Goal: Information Seeking & Learning: Learn about a topic

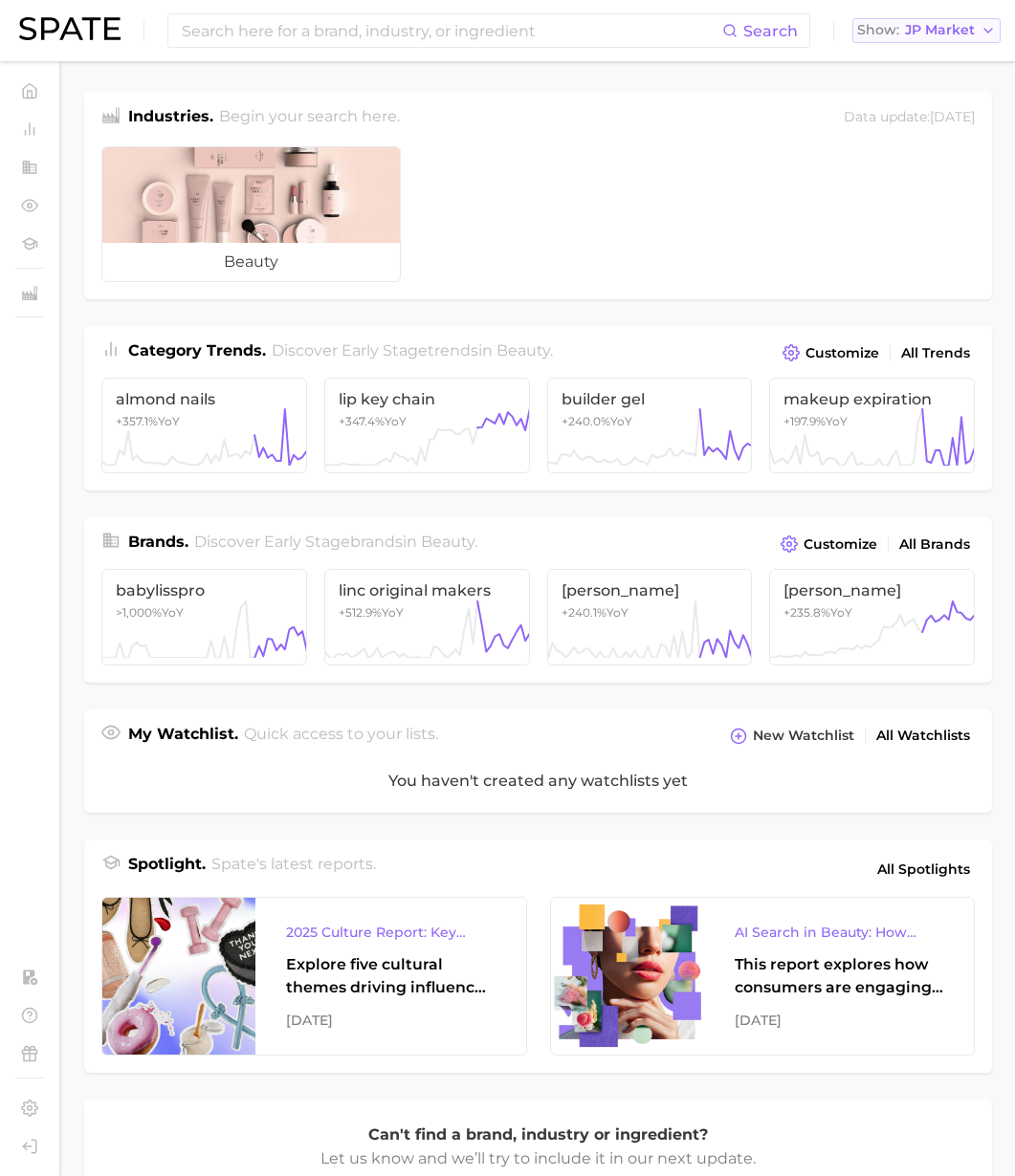
drag, startPoint x: 943, startPoint y: 21, endPoint x: 929, endPoint y: 39, distance: 22.8
click at [943, 21] on button "Show JP Market" at bounding box center [926, 31] width 148 height 25
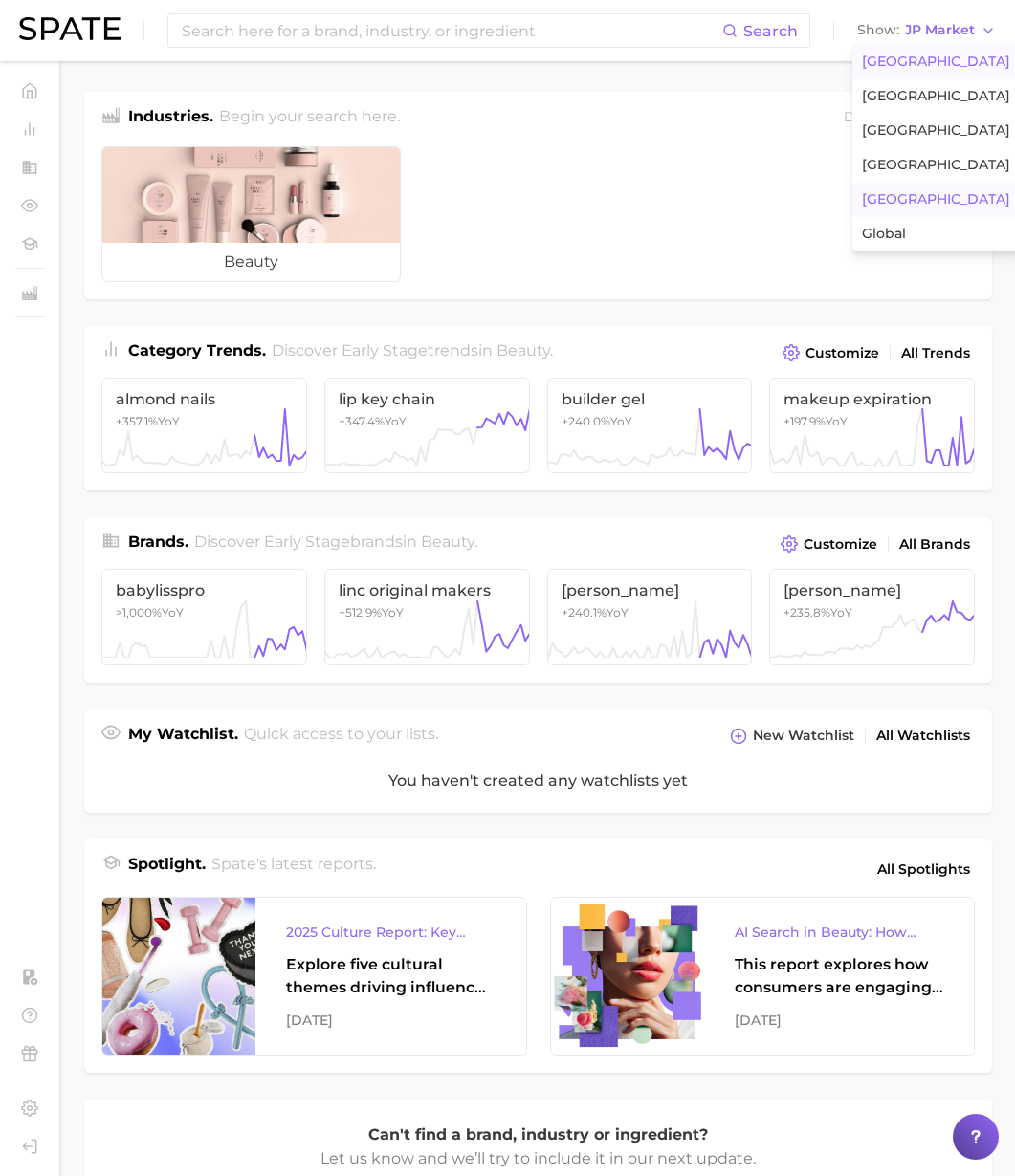
drag, startPoint x: 913, startPoint y: 65, endPoint x: 802, endPoint y: 57, distance: 111.3
click at [912, 65] on span "[GEOGRAPHIC_DATA]" at bounding box center [936, 62] width 148 height 16
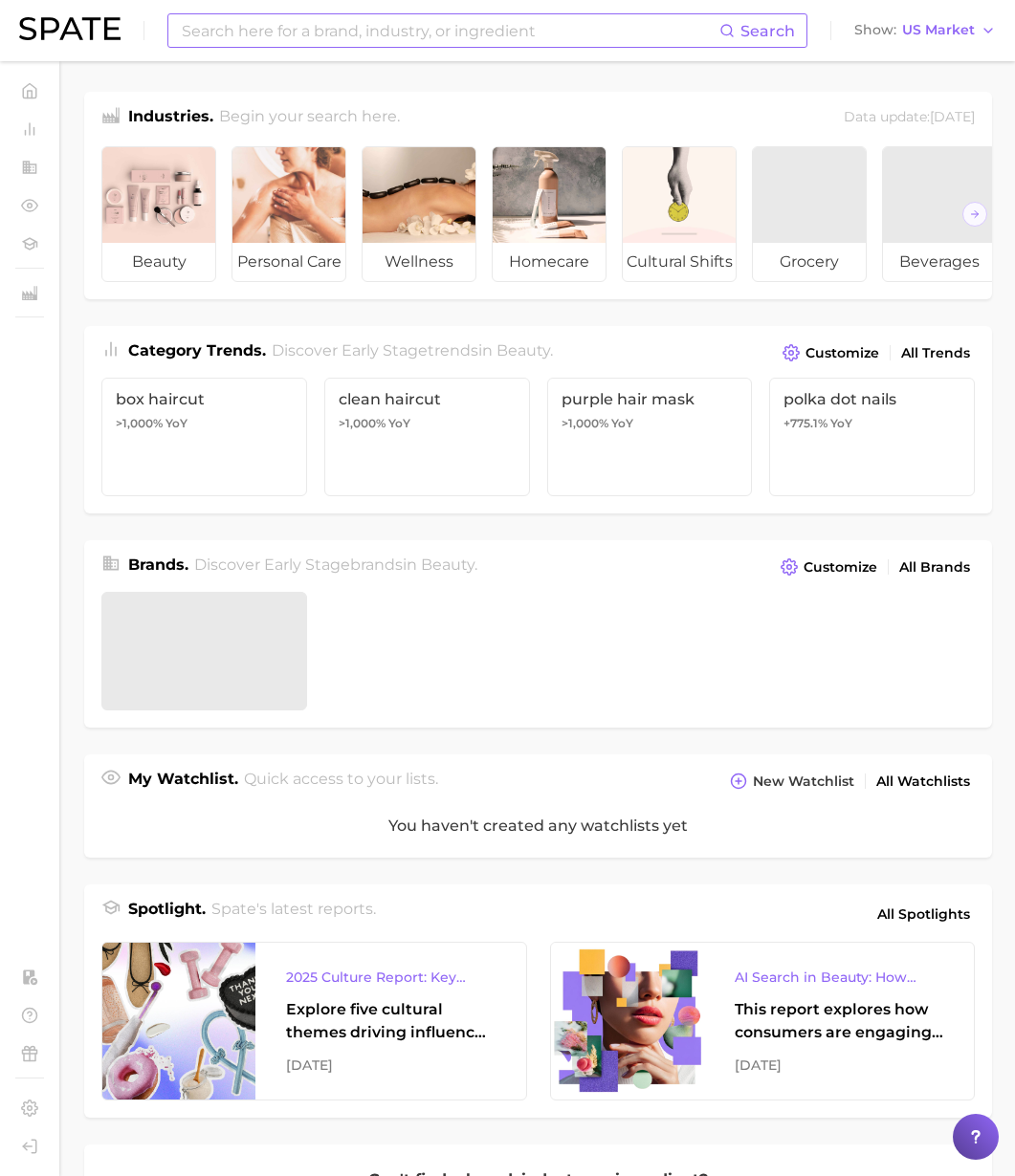
click at [634, 29] on input at bounding box center [450, 31] width 539 height 33
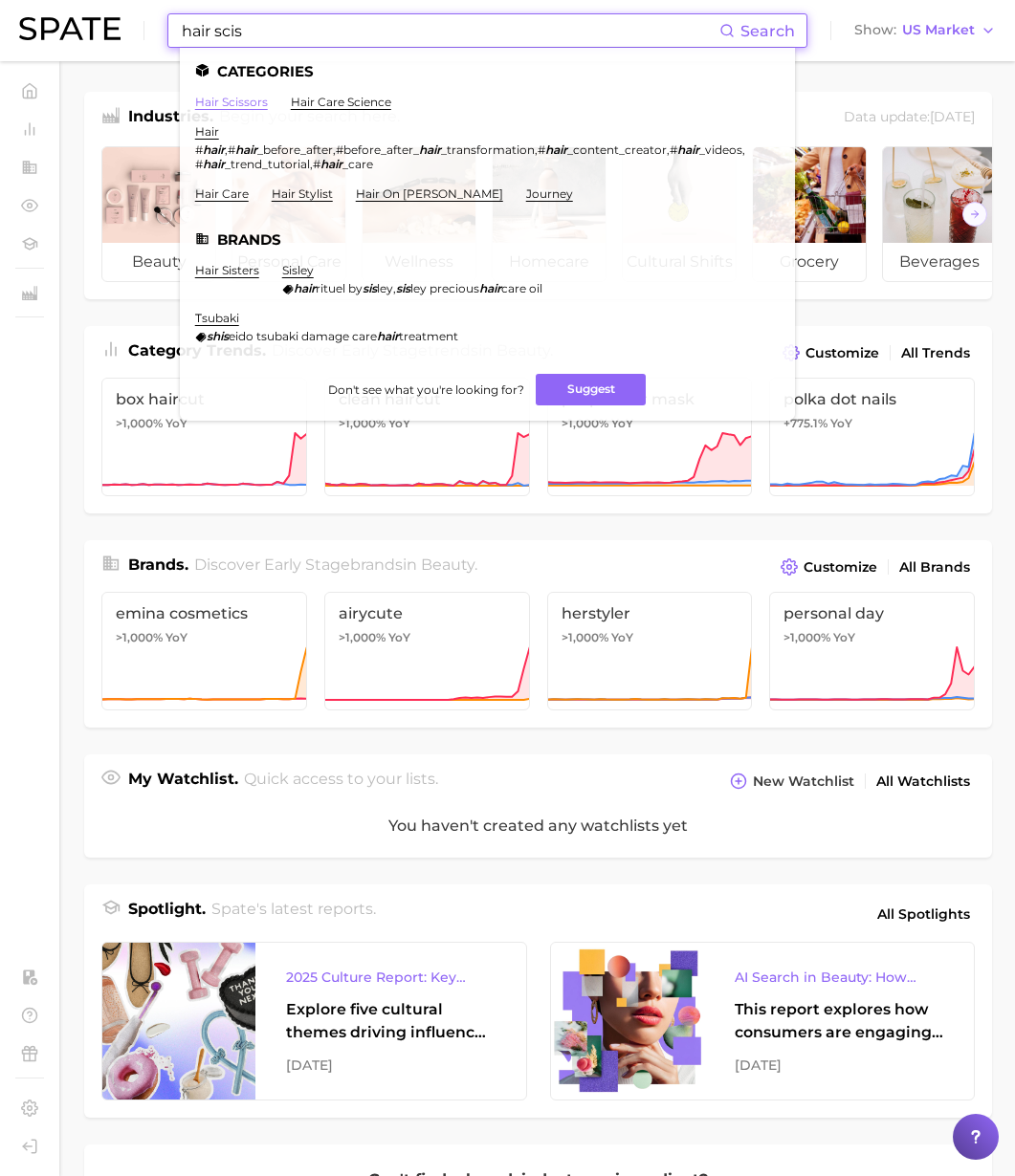
type input "hair scis"
click at [222, 106] on link "hair scissors" at bounding box center [231, 101] width 72 height 14
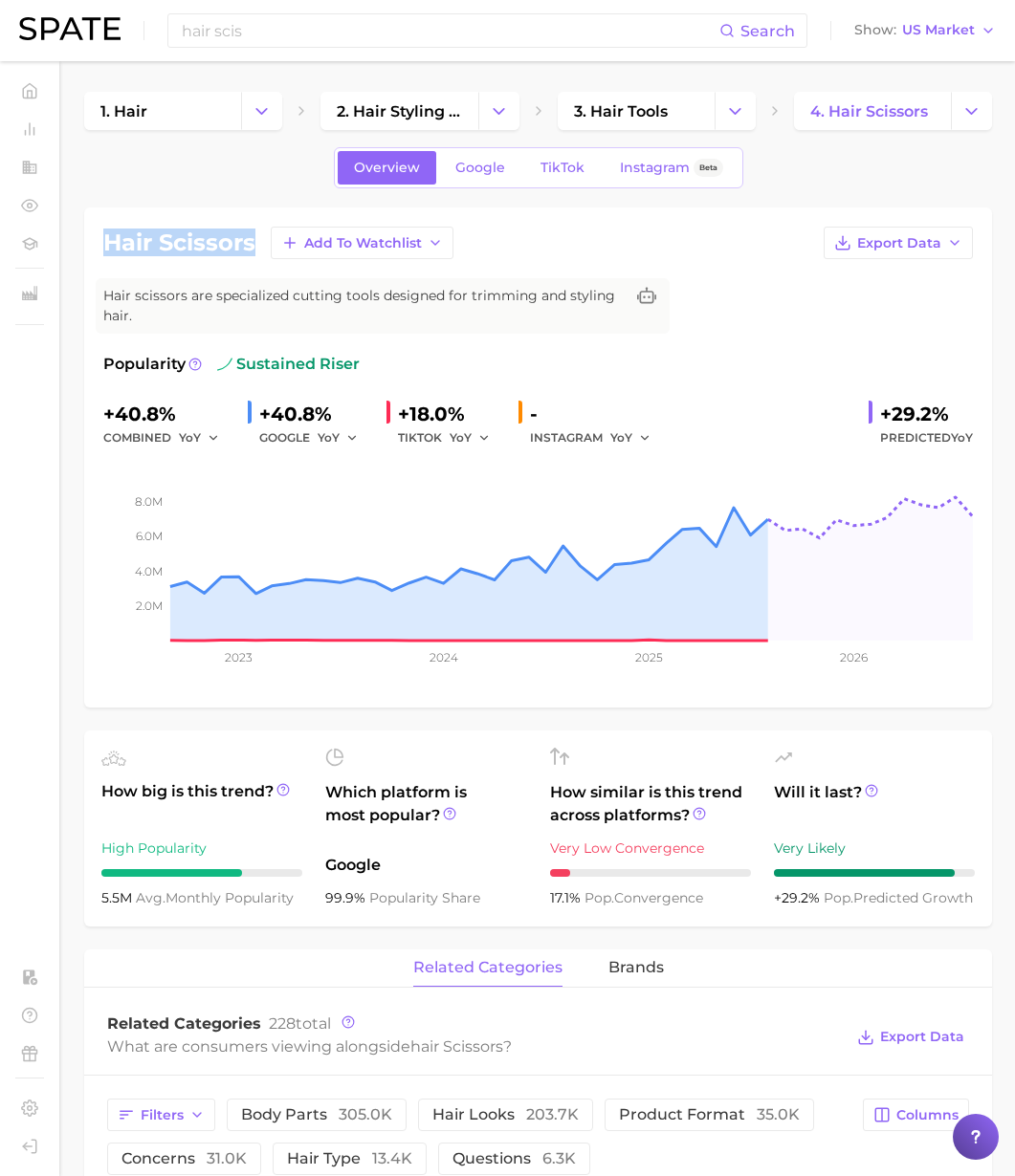
drag, startPoint x: 250, startPoint y: 246, endPoint x: 104, endPoint y: 247, distance: 146.0
click at [104, 247] on h1 "hair scissors" at bounding box center [179, 243] width 152 height 23
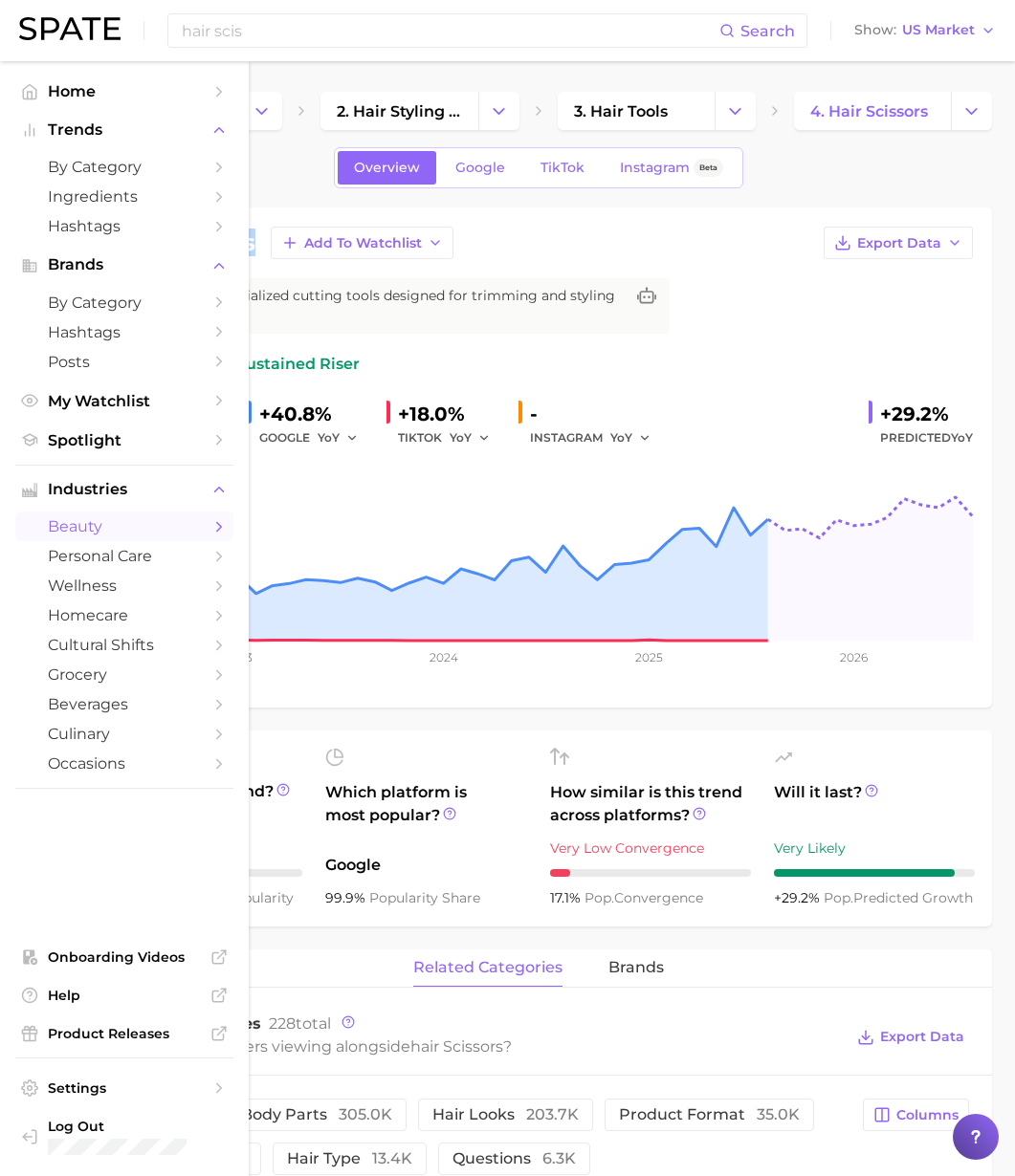
copy h1 "hair scissors"
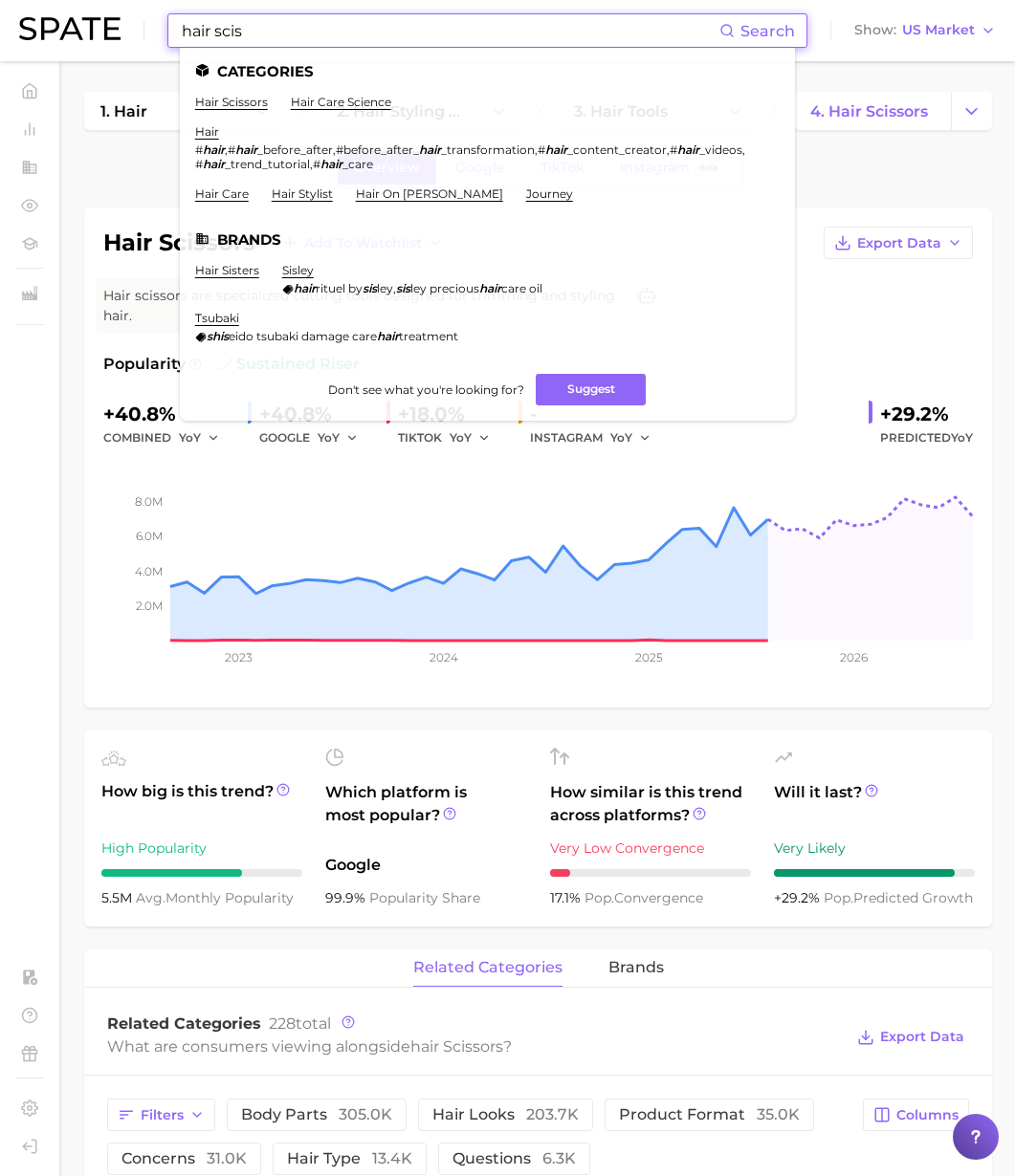
drag, startPoint x: 253, startPoint y: 35, endPoint x: 269, endPoint y: 37, distance: 16.1
click at [253, 35] on input "hair scis" at bounding box center [450, 31] width 539 height 33
click at [66, 31] on div "hair scis Search Categories hair scissors hair care science hair # hair , # hai…" at bounding box center [508, 31] width 976 height 62
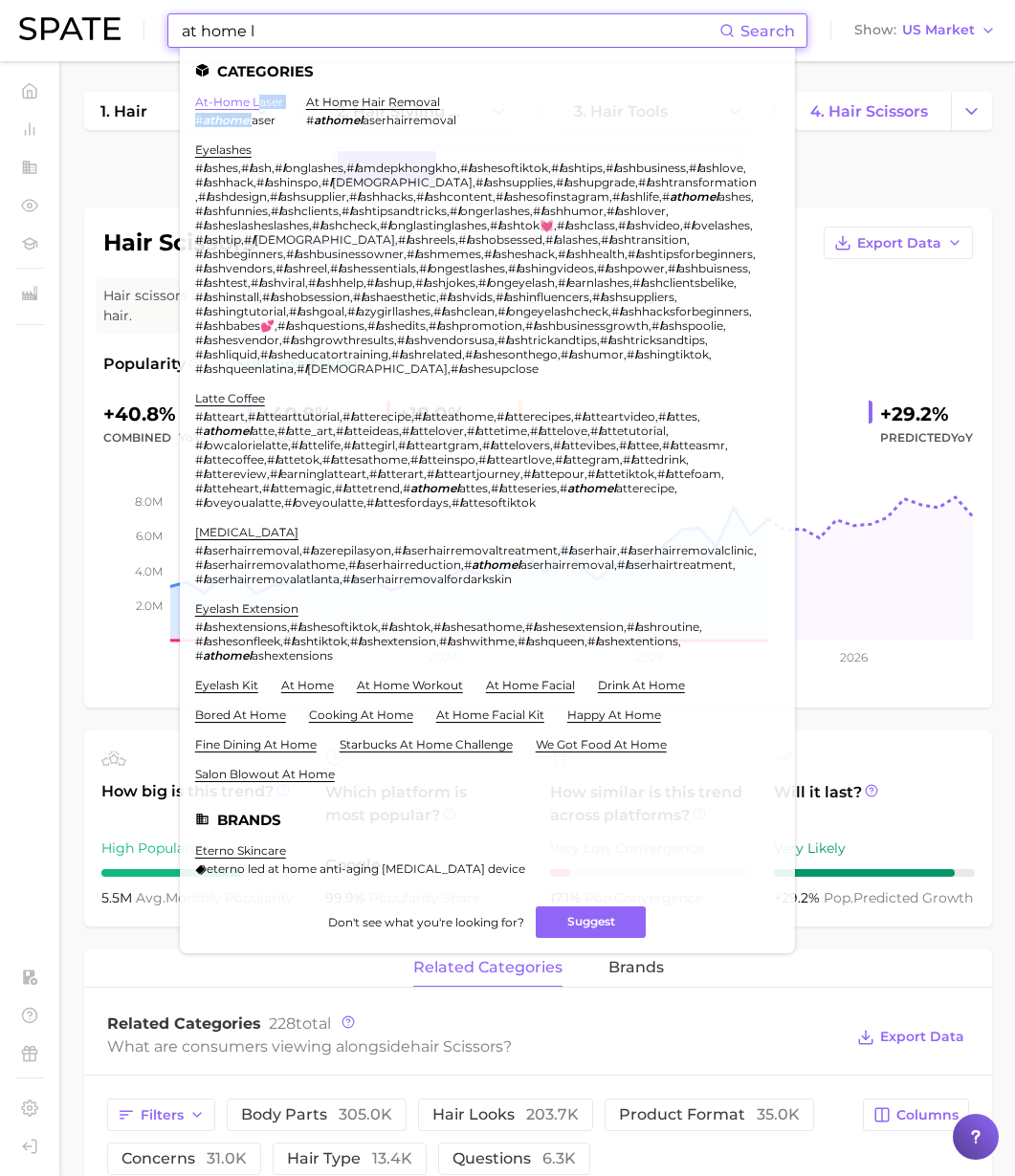
click at [254, 108] on li "at-home laser # athomel aser" at bounding box center [239, 111] width 88 height 33
click at [257, 98] on link "at-home laser" at bounding box center [239, 101] width 88 height 14
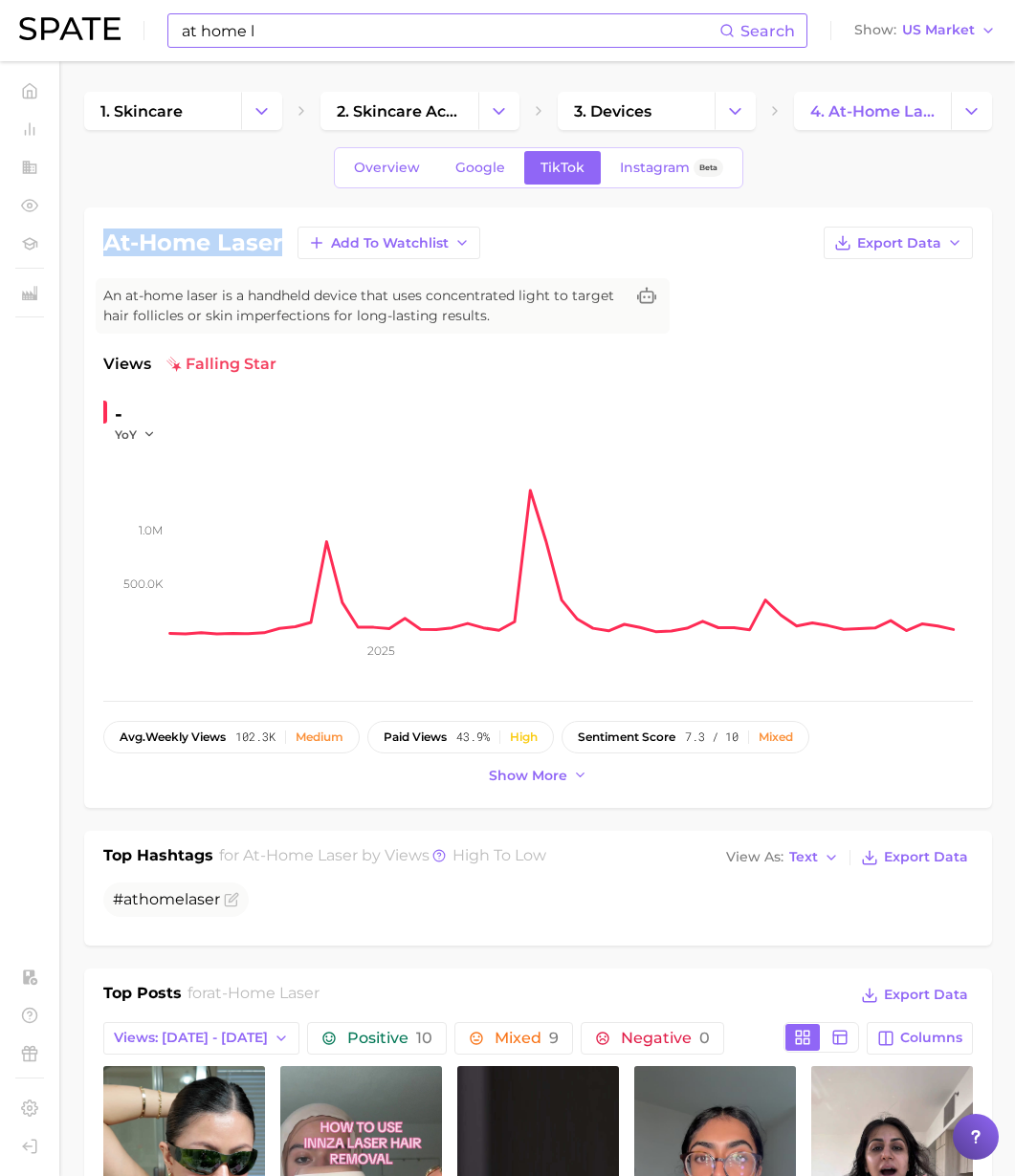
drag, startPoint x: 281, startPoint y: 246, endPoint x: 95, endPoint y: 244, distance: 186.0
click at [95, 244] on div "at-home laser Add to Watchlist Export Data An at-home laser is a handheld devic…" at bounding box center [537, 508] width 907 height 601
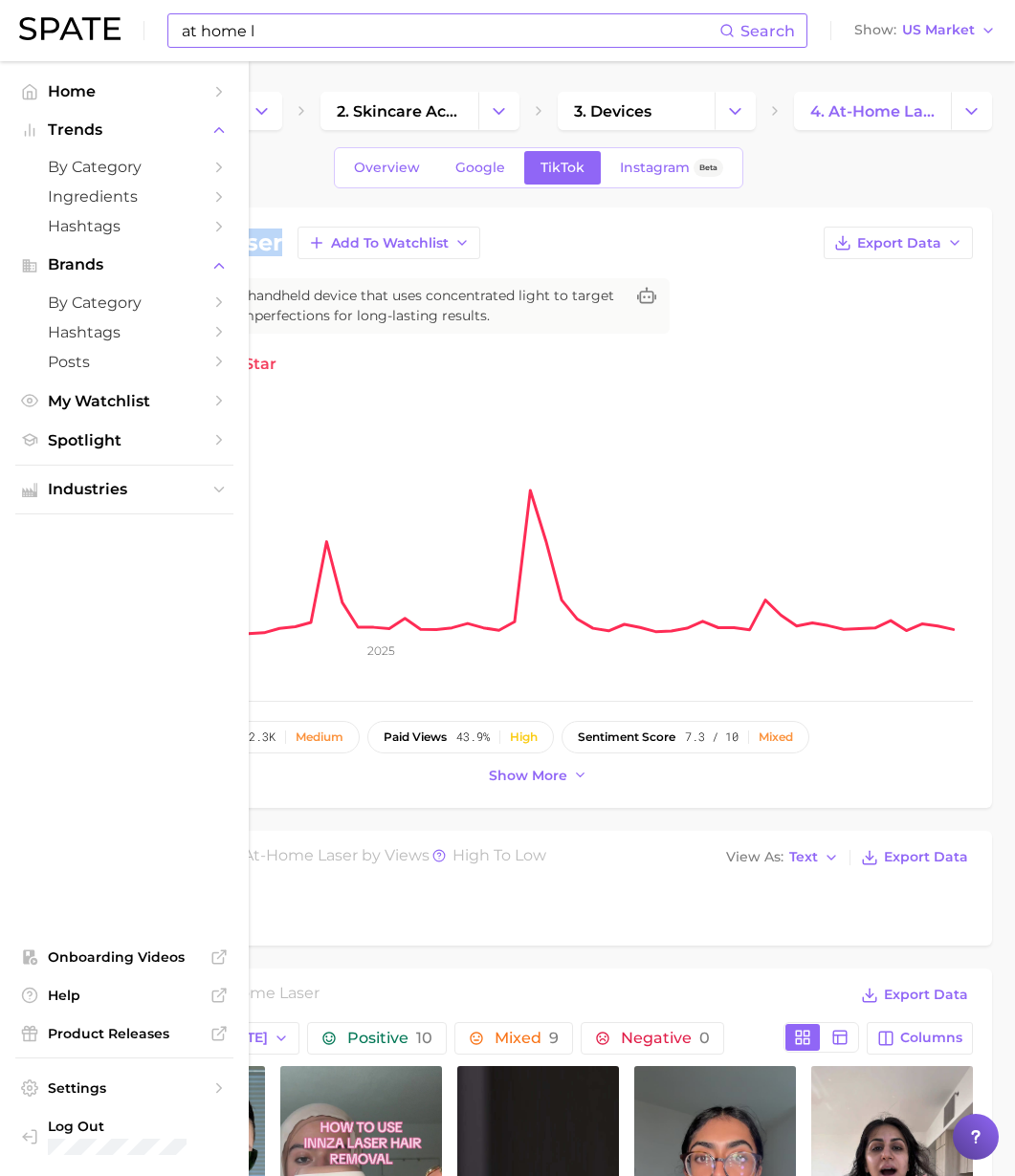
copy h1 "at-home laser"
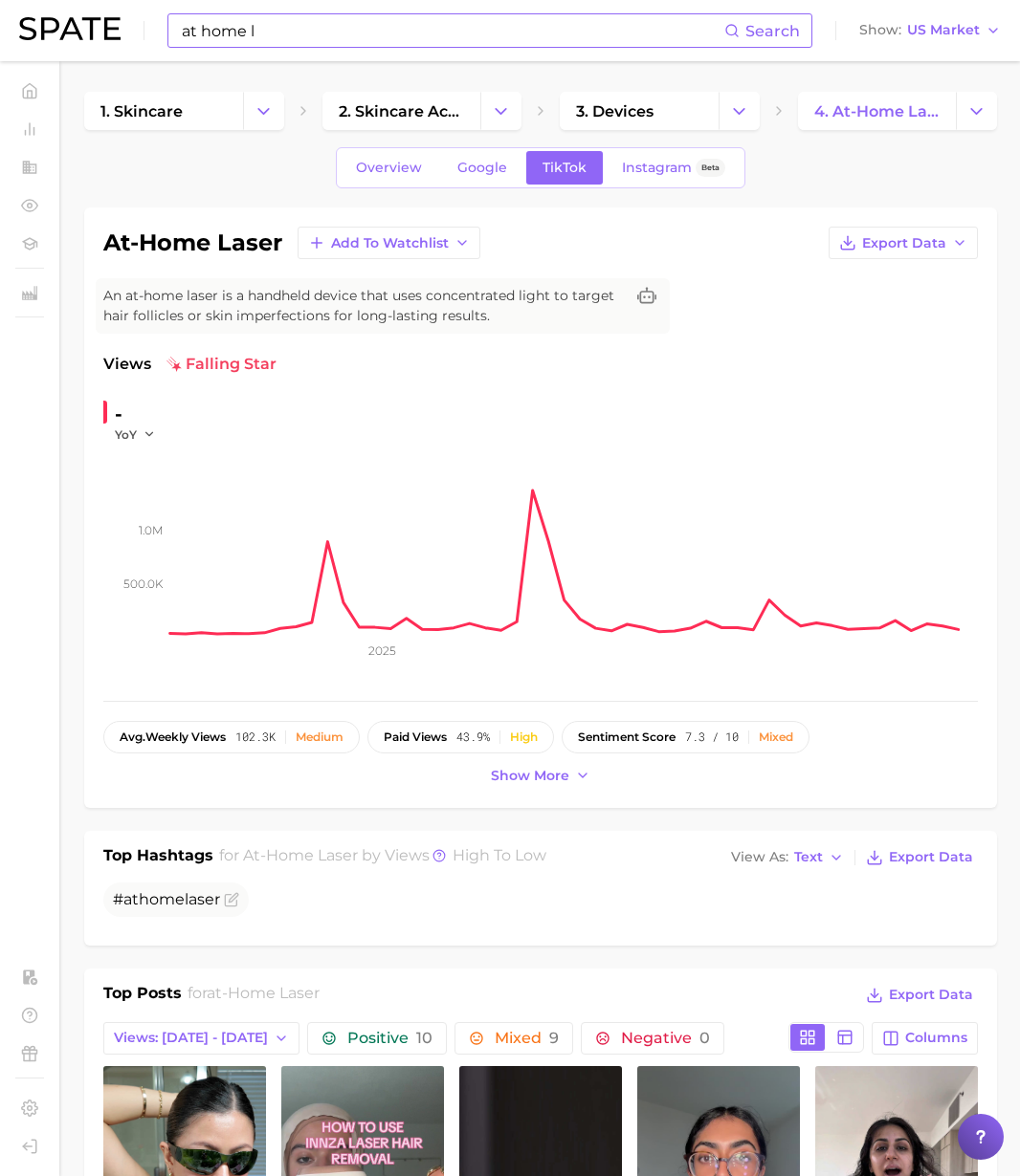
click at [319, 53] on div "at home l Search Show US Market" at bounding box center [510, 31] width 981 height 62
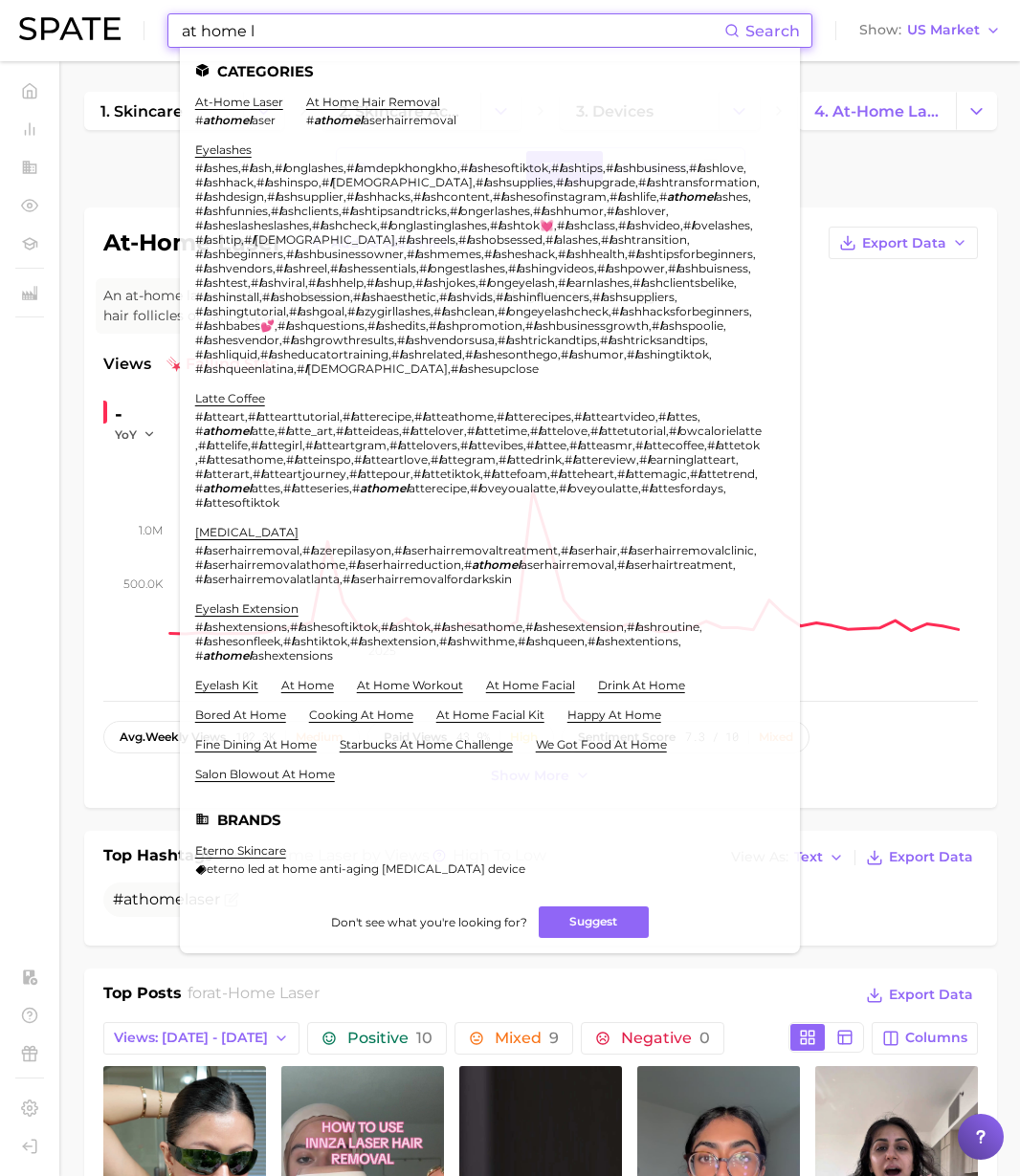
drag, startPoint x: 210, startPoint y: 31, endPoint x: 64, endPoint y: 16, distance: 146.8
click at [66, 16] on div "at home l Search Categories at-home laser # athomel aser at home hair removal #…" at bounding box center [510, 31] width 981 height 62
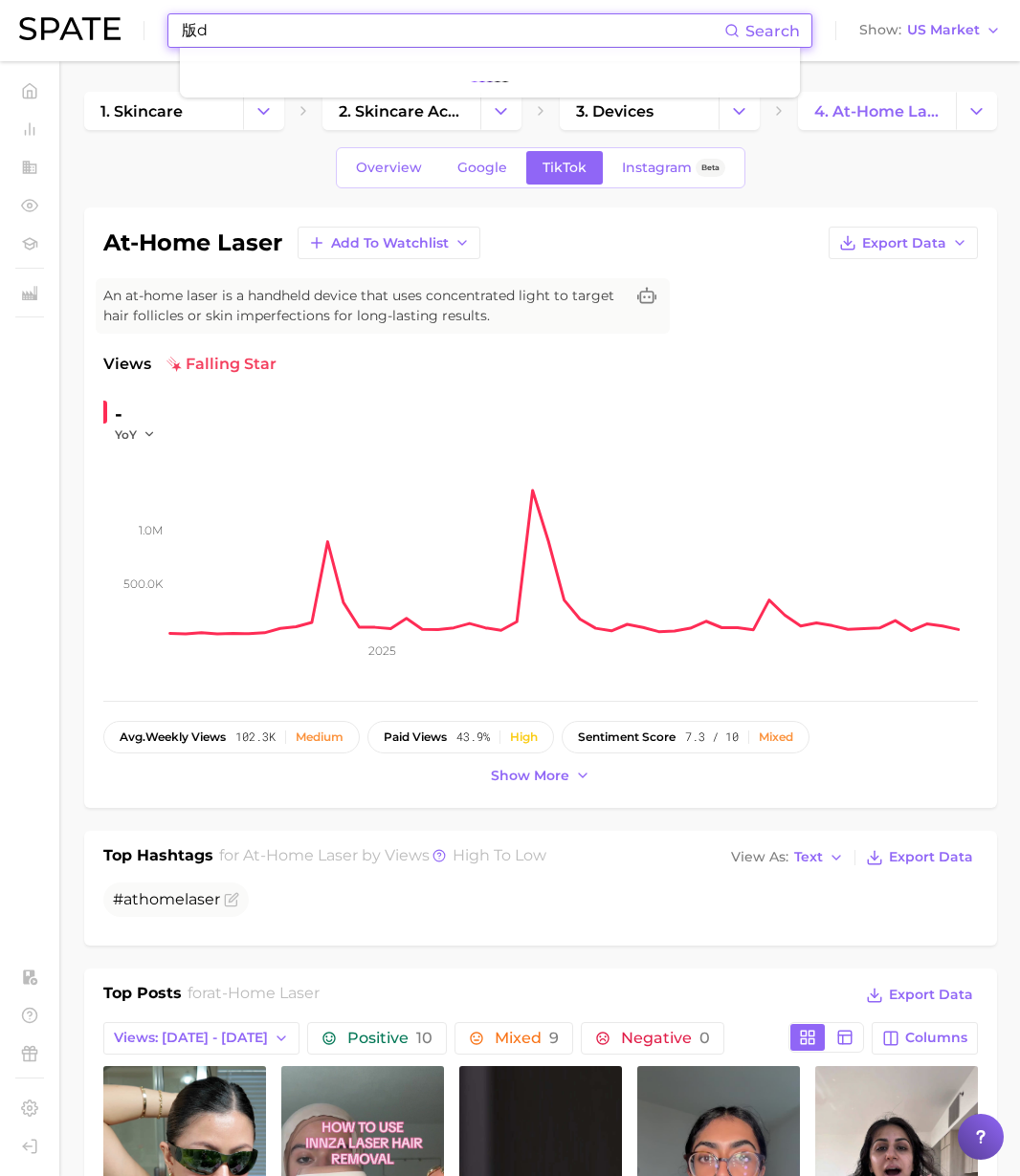
type input "版"
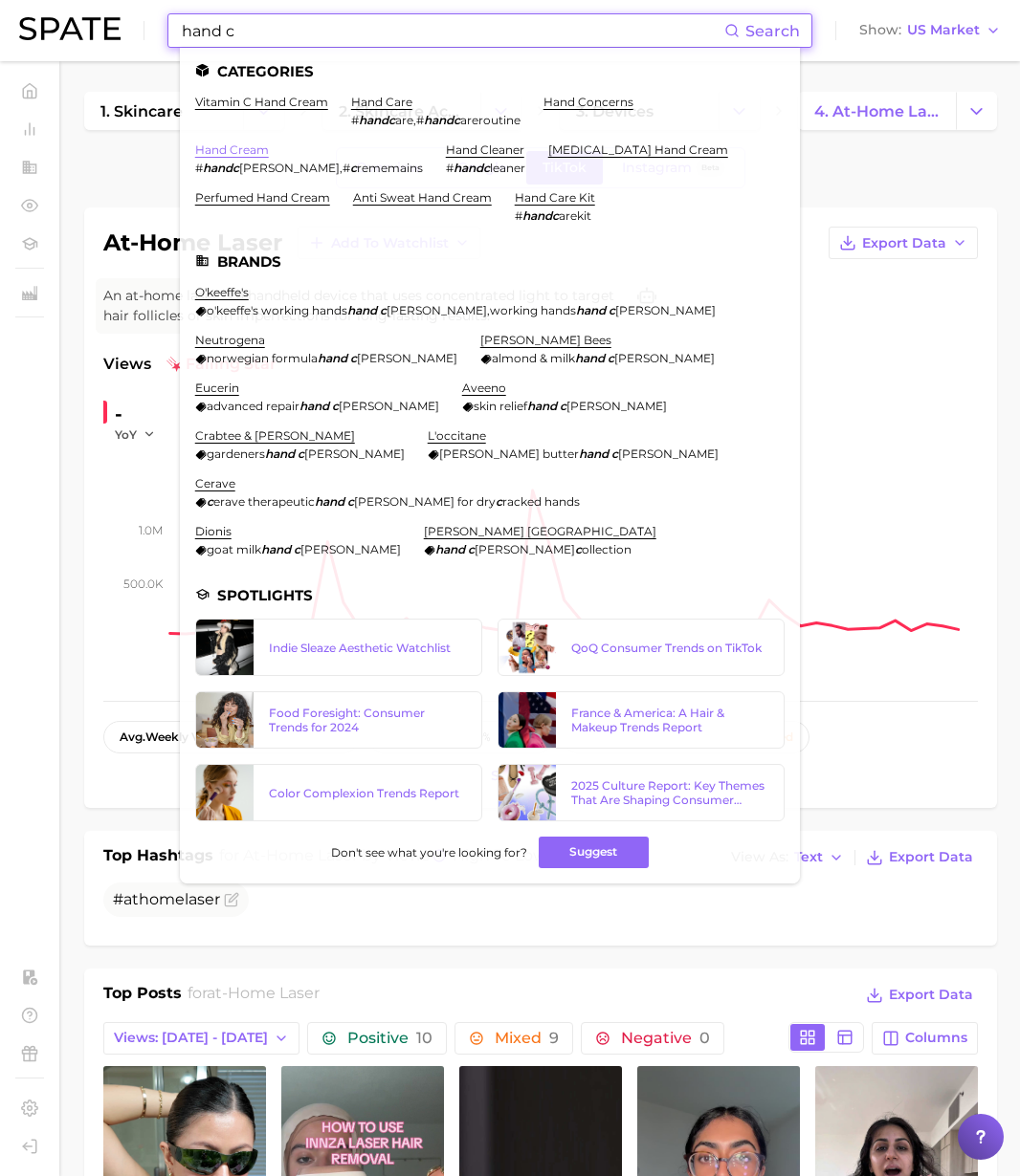
click at [247, 147] on link "hand cream" at bounding box center [232, 149] width 73 height 14
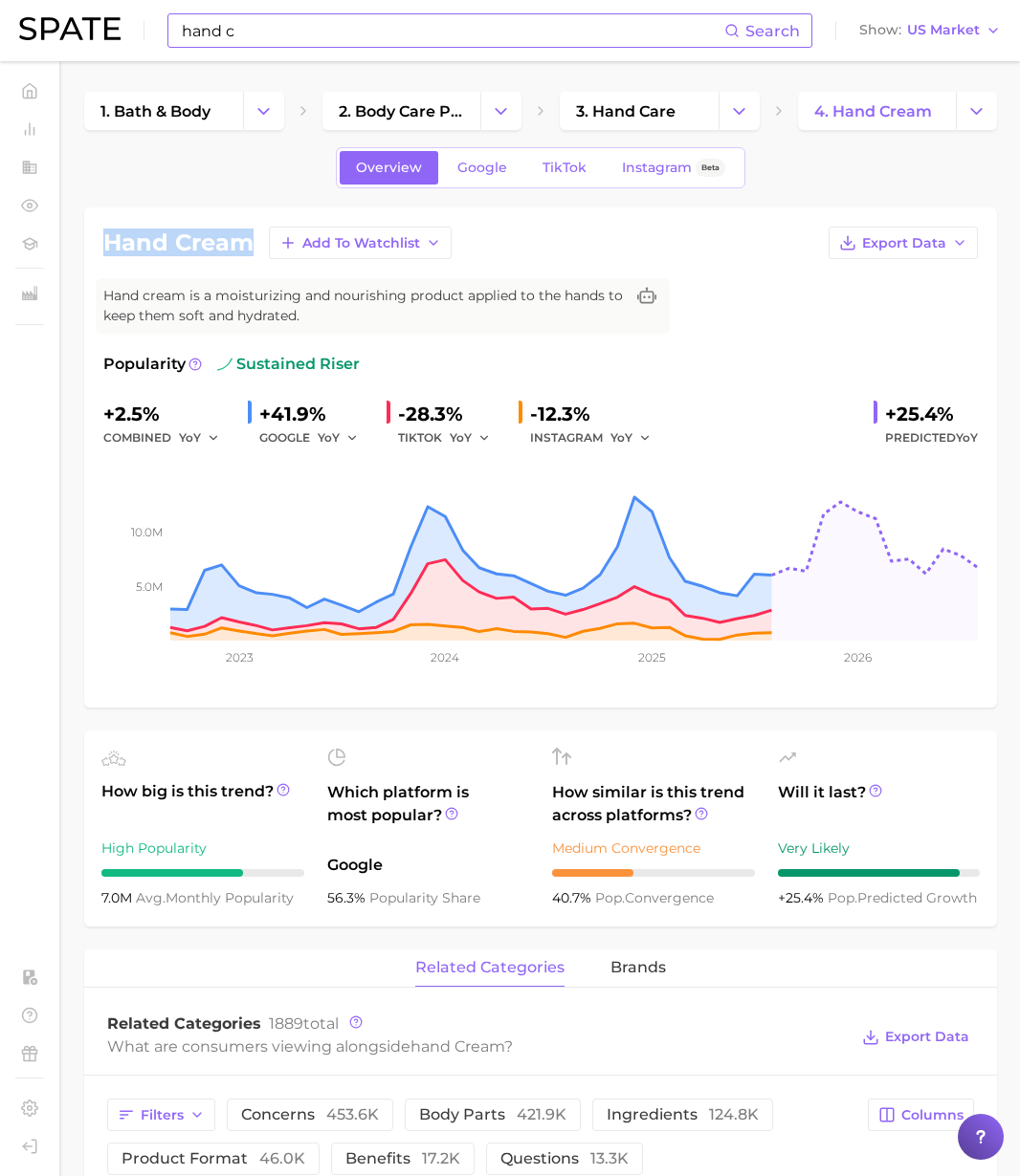
drag, startPoint x: 248, startPoint y: 246, endPoint x: 76, endPoint y: 247, distance: 172.0
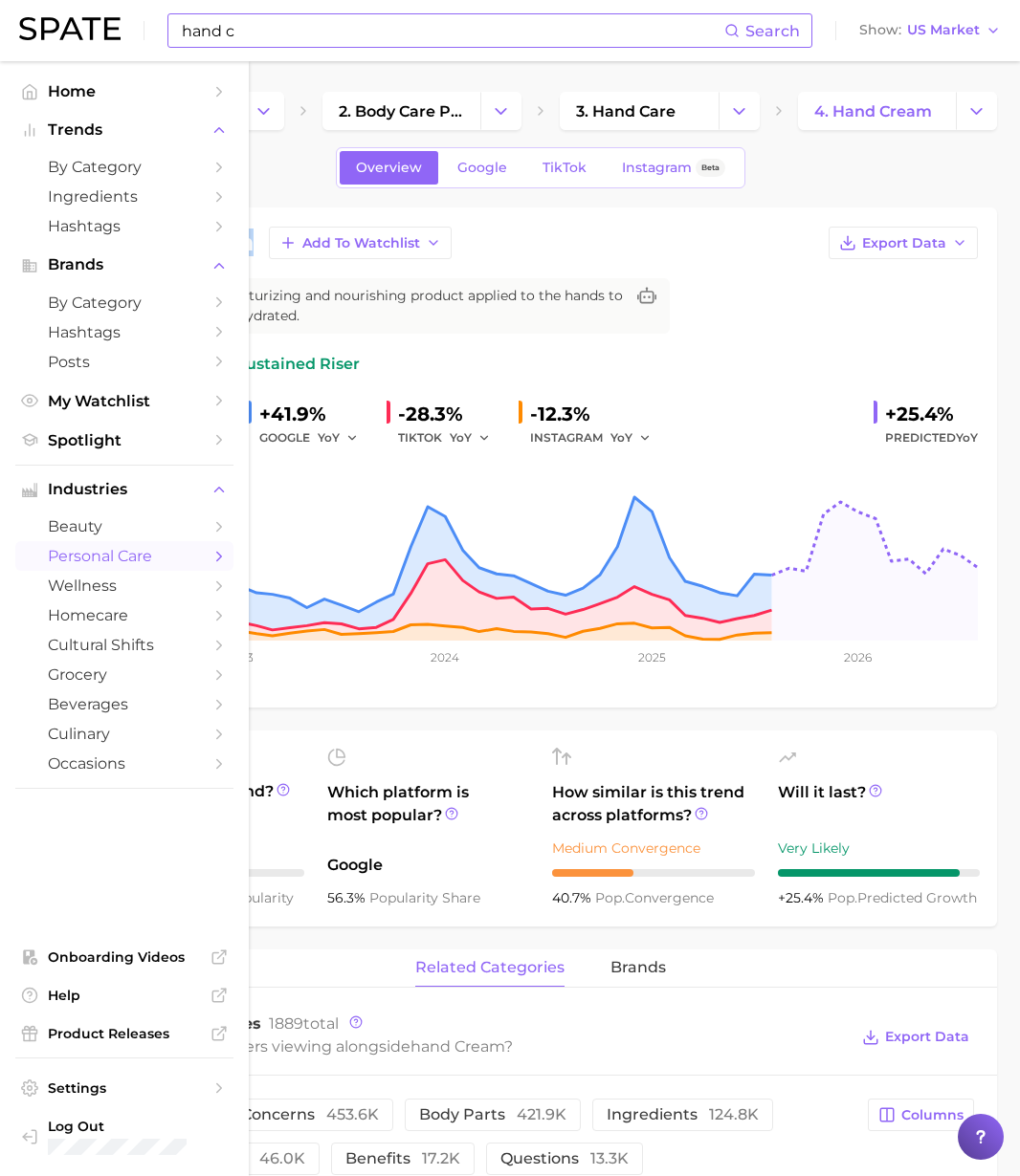
copy h1 "hand cream"
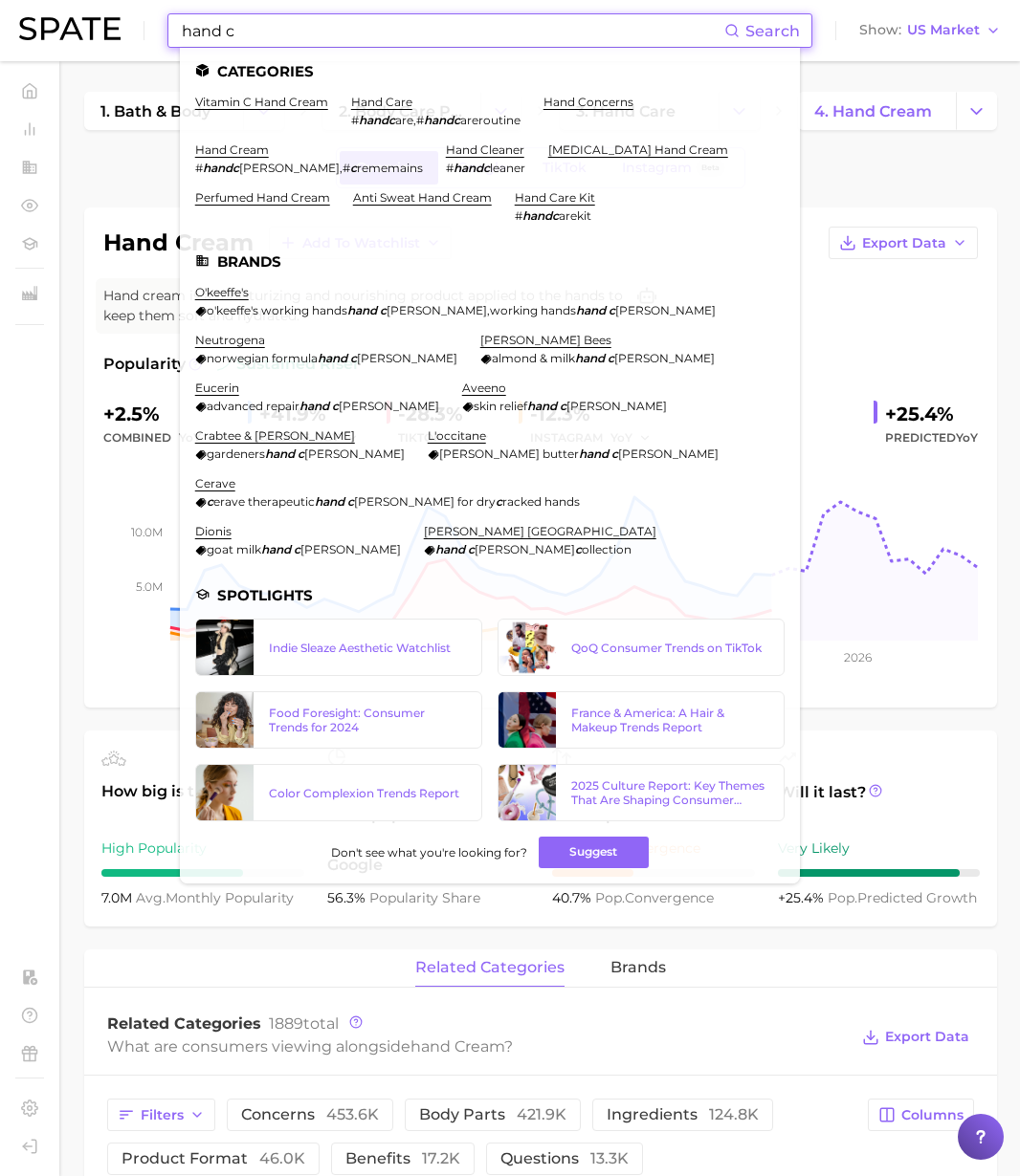
drag, startPoint x: 275, startPoint y: 40, endPoint x: 136, endPoint y: 28, distance: 139.5
click at [136, 27] on div "hand c Search Categories vitamin c hand cream hand care # handc are , # handc a…" at bounding box center [510, 31] width 981 height 62
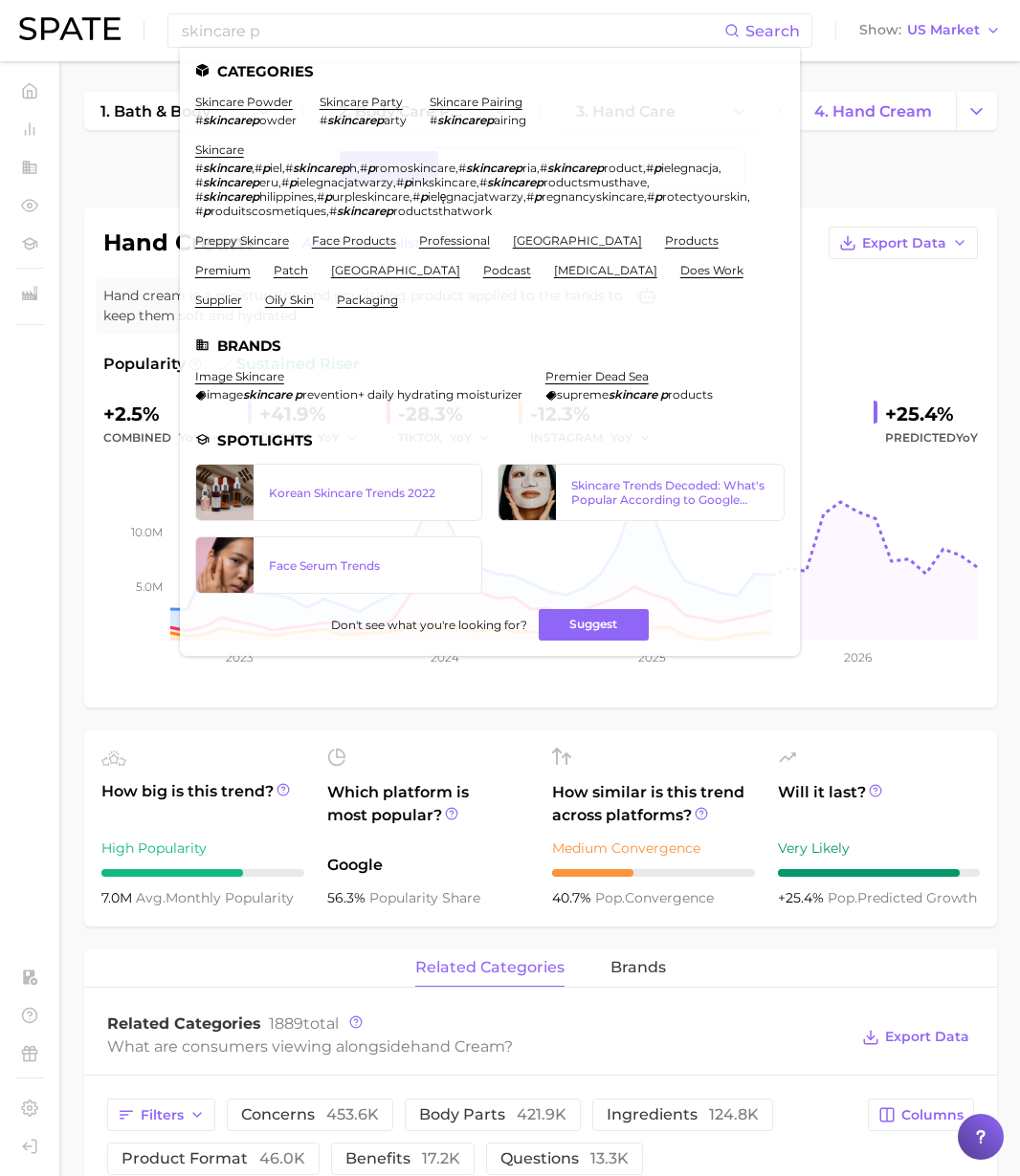
click at [164, 156] on div "Overview Google TikTok Instagram Beta" at bounding box center [539, 168] width 912 height 41
drag, startPoint x: 272, startPoint y: 44, endPoint x: 279, endPoint y: 38, distance: 9.2
click at [273, 44] on input "skincare p" at bounding box center [452, 31] width 544 height 33
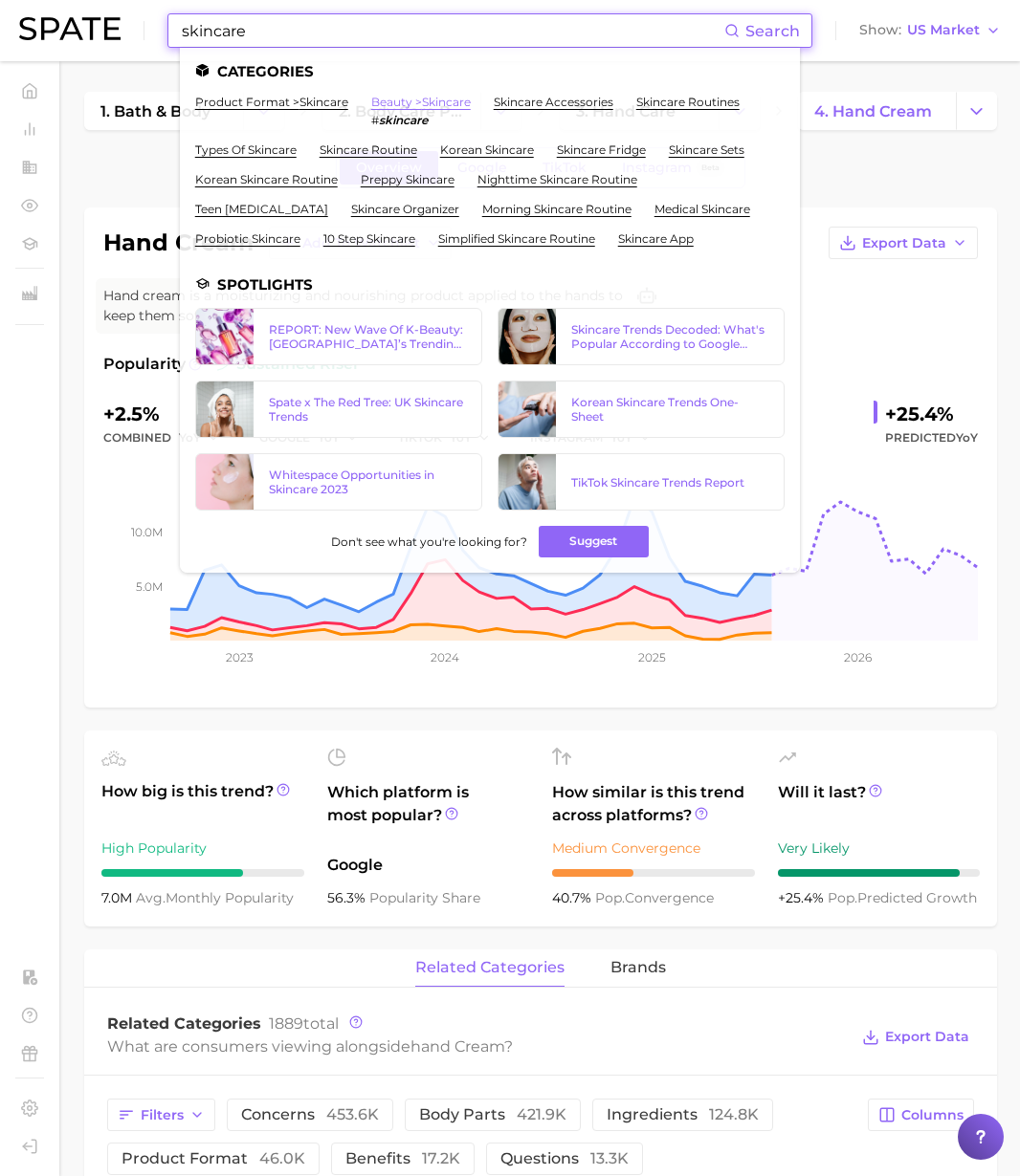
type input "skincare"
click at [410, 103] on link "beauty > skincare" at bounding box center [420, 101] width 99 height 14
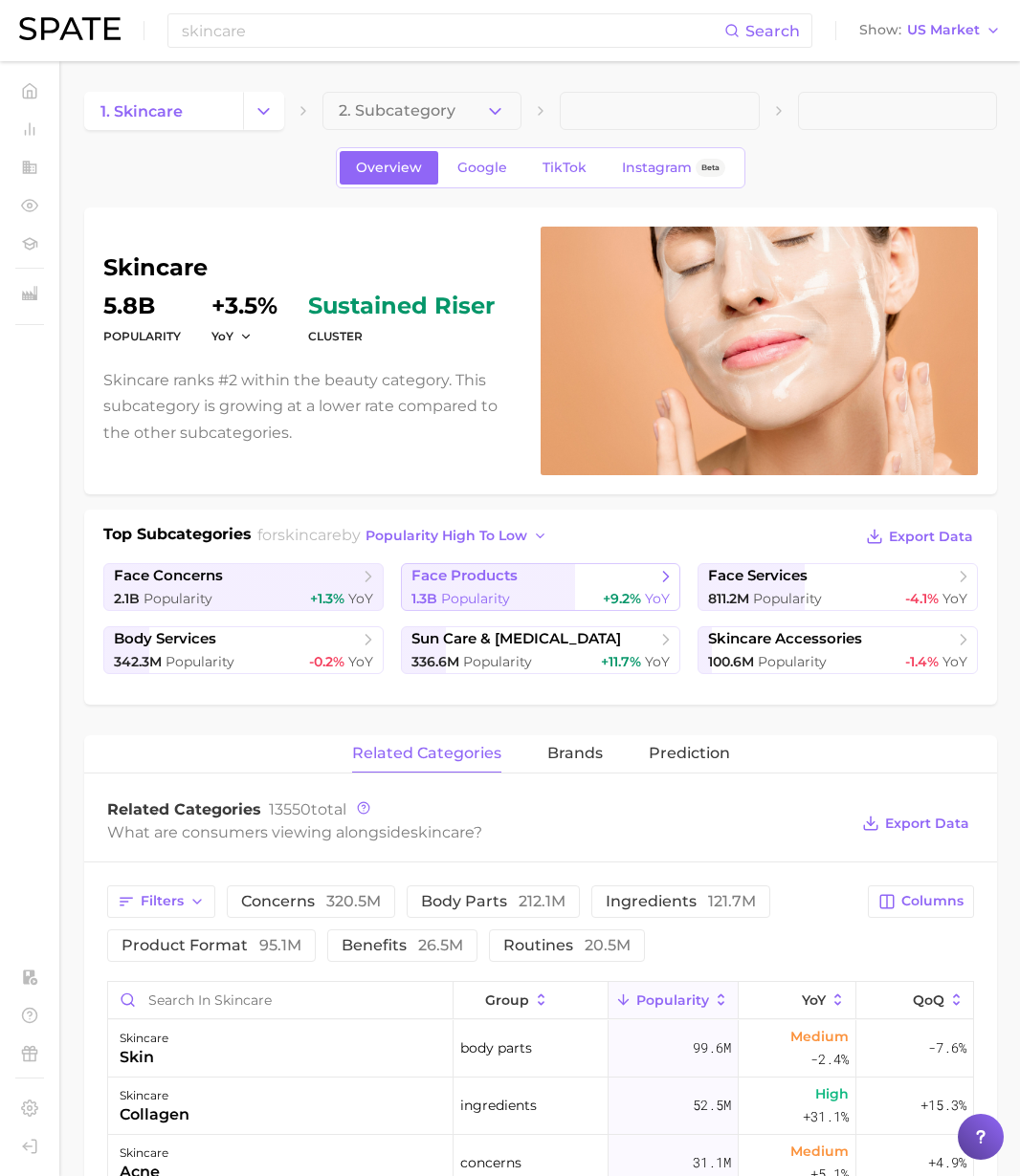
click at [565, 587] on link "face products 1.3b Popularity +9.2% YoY" at bounding box center [540, 588] width 280 height 48
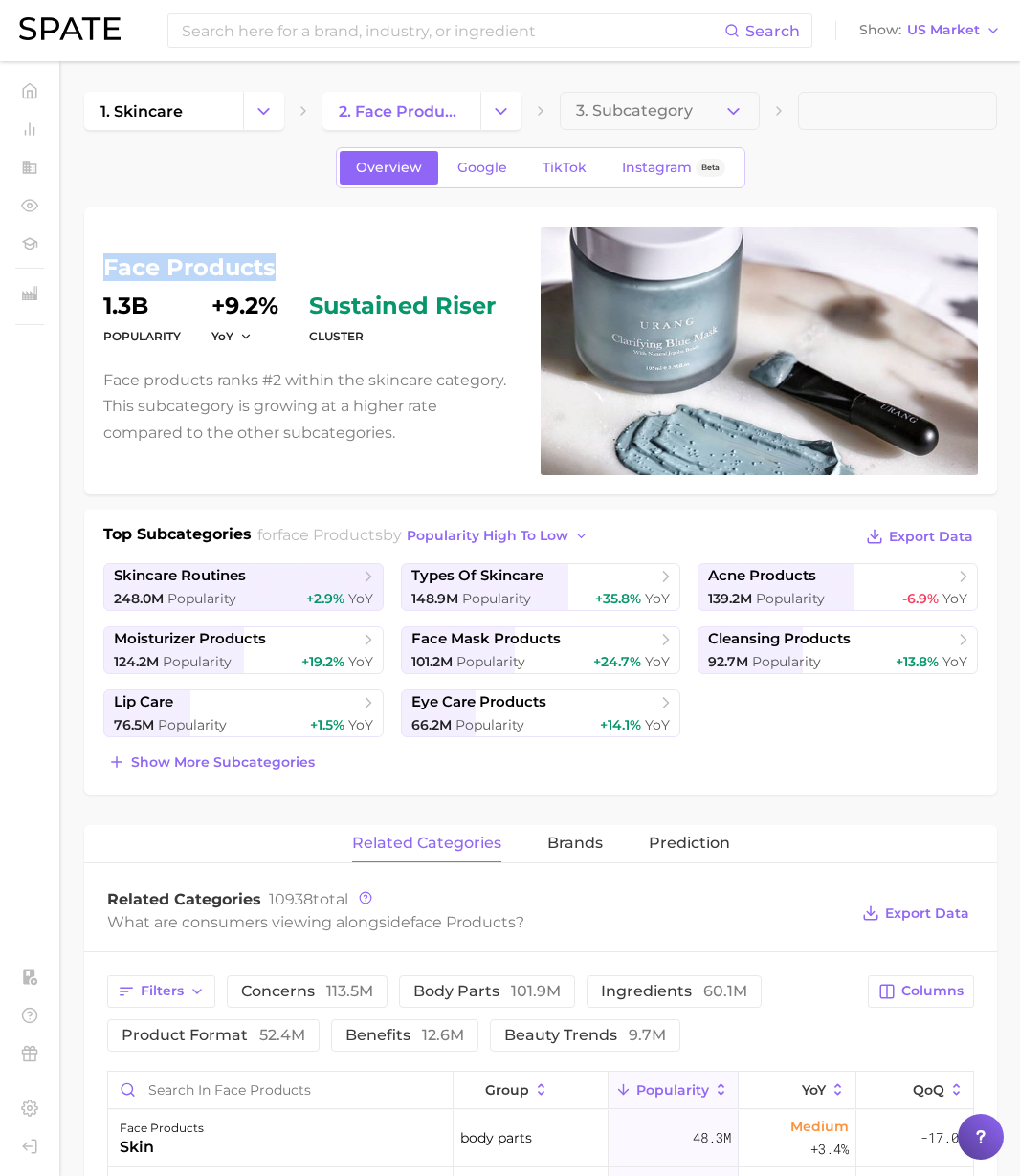
drag, startPoint x: 208, startPoint y: 265, endPoint x: 102, endPoint y: 265, distance: 106.0
click at [102, 265] on div "face products Popularity 1.3b YoY +9.2% cluster sustained riser Face products r…" at bounding box center [539, 351] width 912 height 287
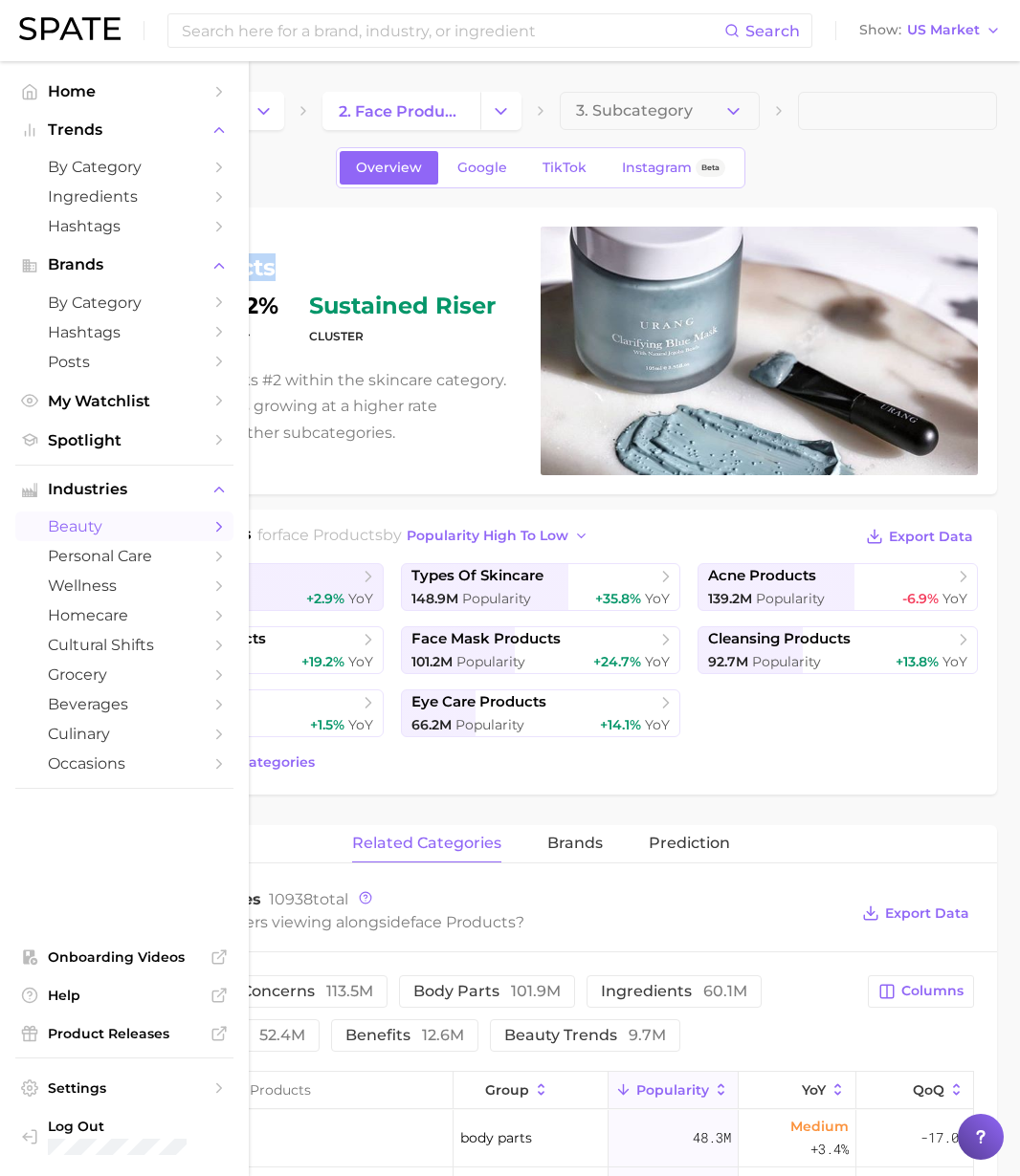
copy h1 "face products"
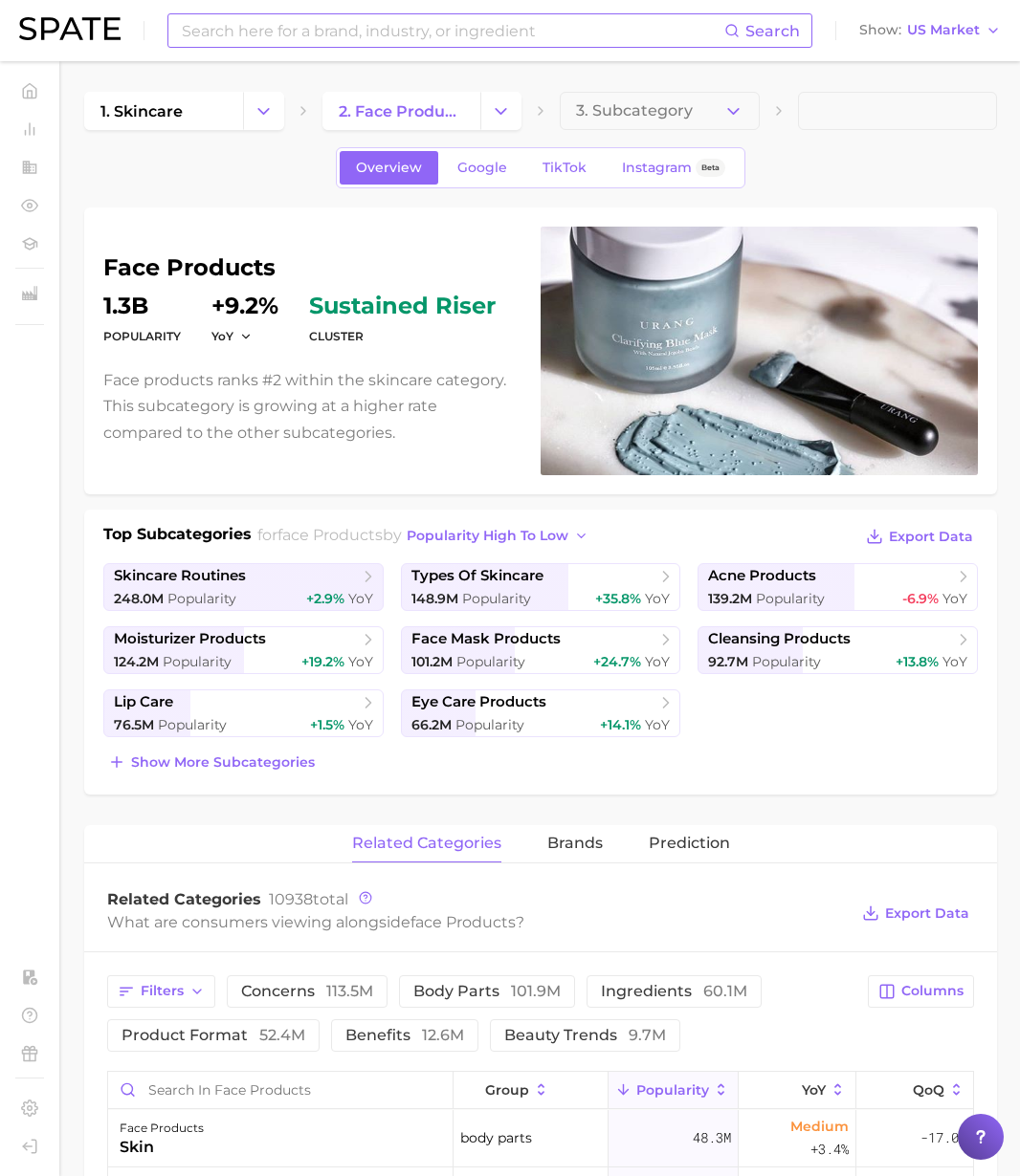
click at [340, 16] on input at bounding box center [452, 31] width 544 height 33
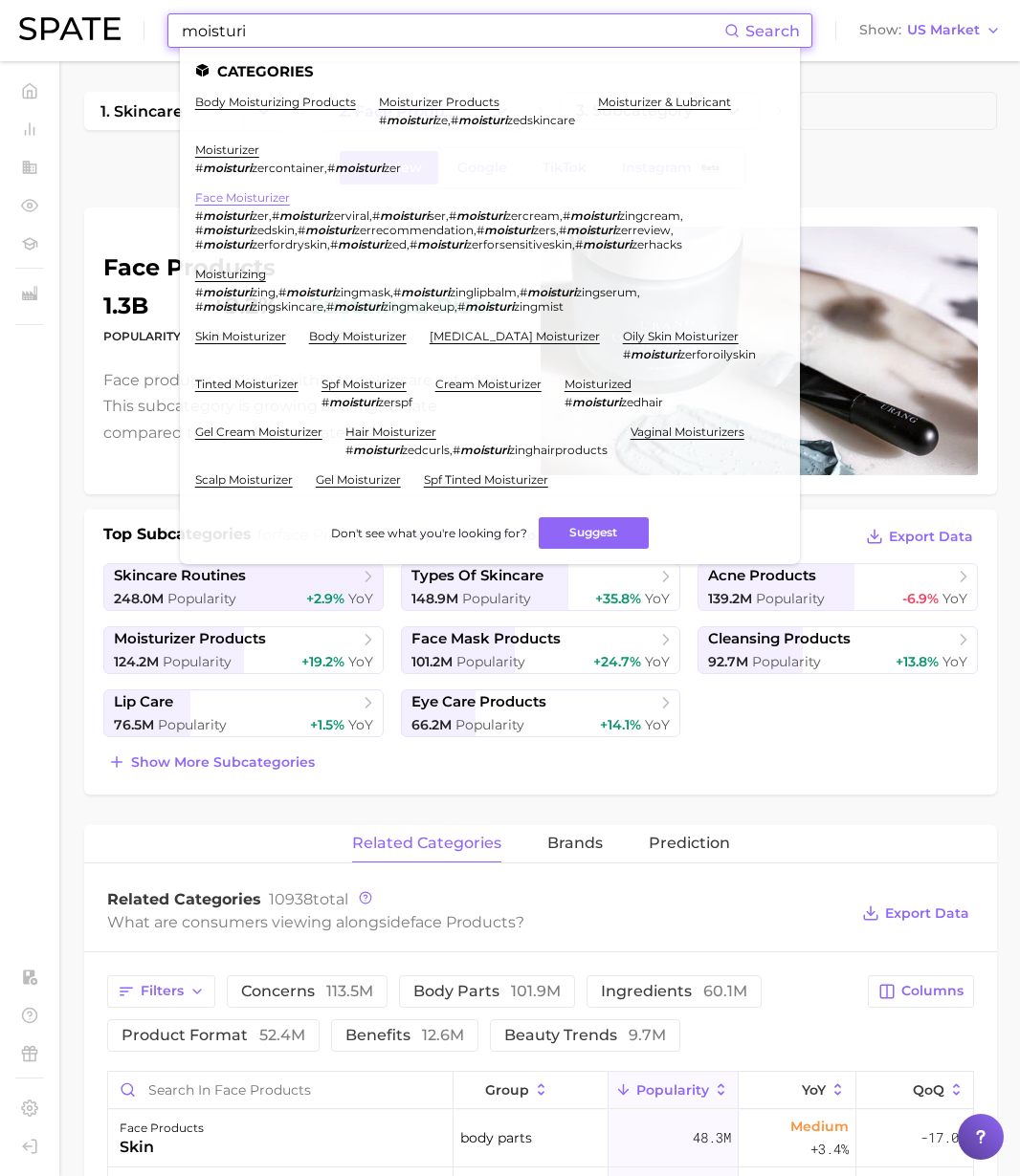
type input "moisturi"
click at [247, 196] on link "face moisturizer" at bounding box center [243, 197] width 94 height 14
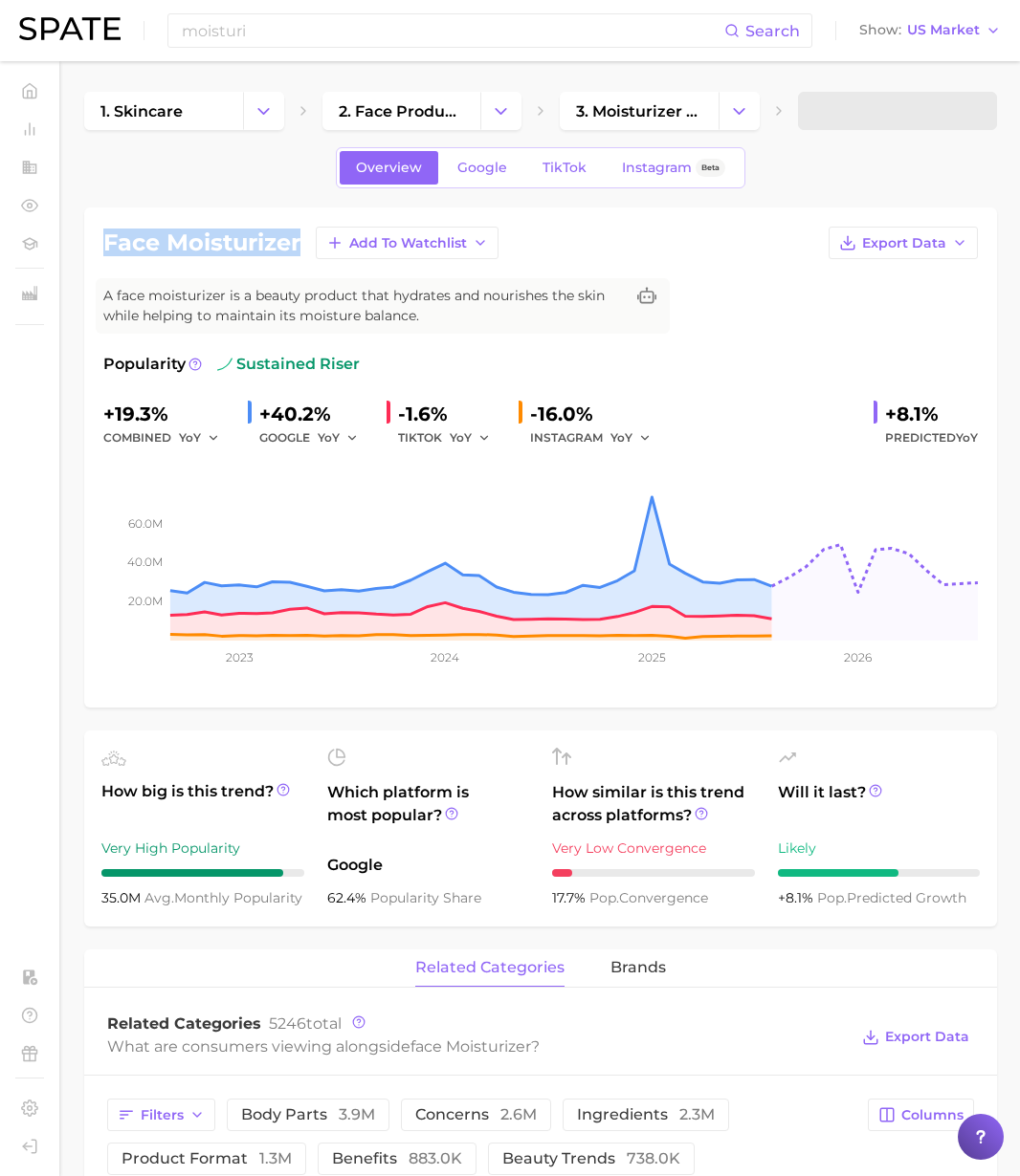
drag, startPoint x: 304, startPoint y: 248, endPoint x: 89, endPoint y: 244, distance: 215.0
click at [86, 243] on div "face moisturizer Add to Watchlist Export Data A face moisturizer is a beauty pr…" at bounding box center [539, 457] width 912 height 500
copy h1 "face moisturizer"
click at [643, 99] on link "3. moisturizer products" at bounding box center [639, 111] width 159 height 39
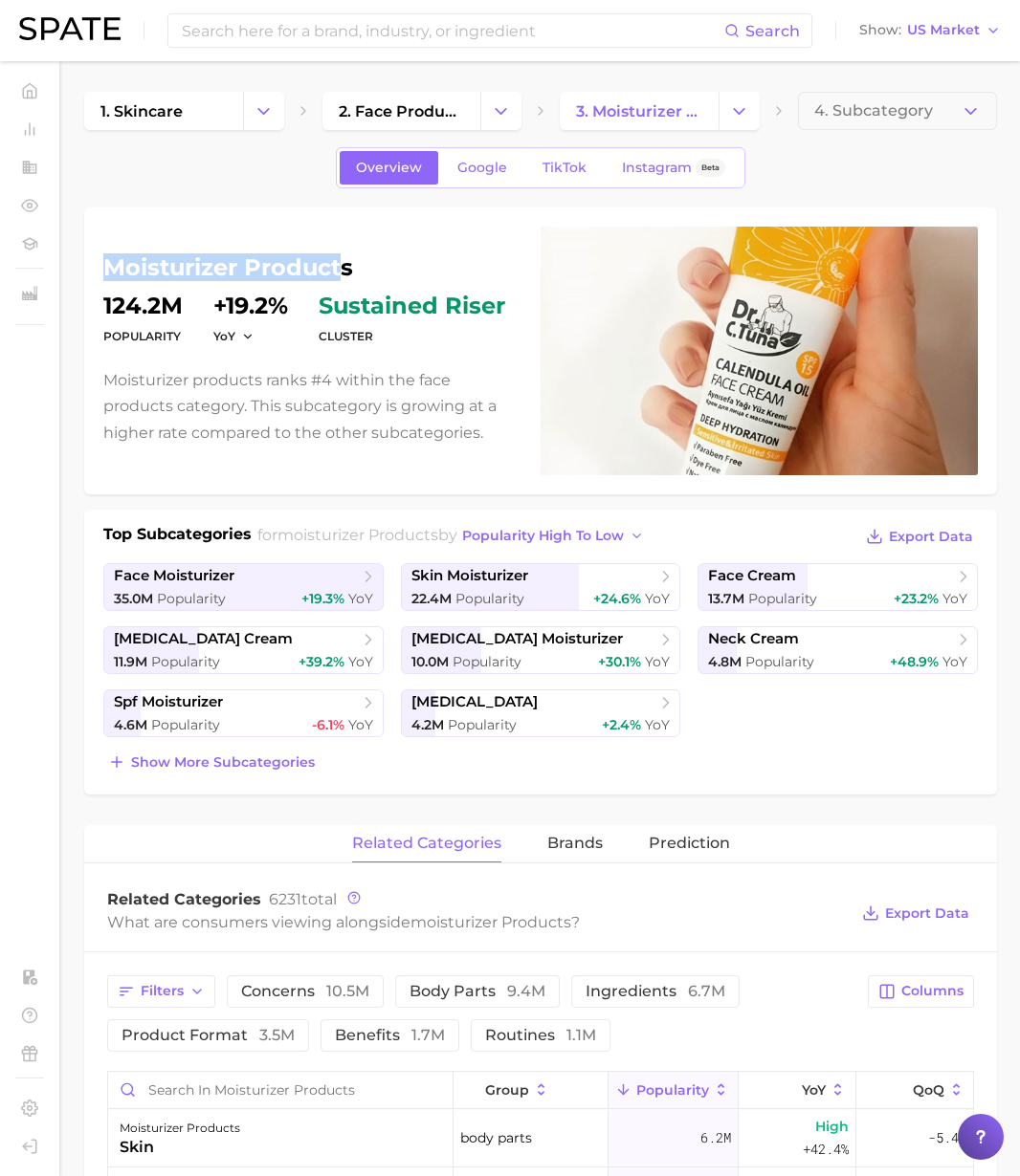
drag, startPoint x: 279, startPoint y: 268, endPoint x: 116, endPoint y: 261, distance: 163.2
click at [95, 260] on div "moisturizer products Popularity 124.2m YoY +19.2% cluster sustained riser Moist…" at bounding box center [539, 351] width 912 height 287
click at [116, 261] on h1 "moisturizer products" at bounding box center [310, 268] width 414 height 23
drag, startPoint x: 103, startPoint y: 267, endPoint x: 368, endPoint y: 274, distance: 265.1
click at [368, 274] on h1 "moisturizer products" at bounding box center [310, 268] width 414 height 23
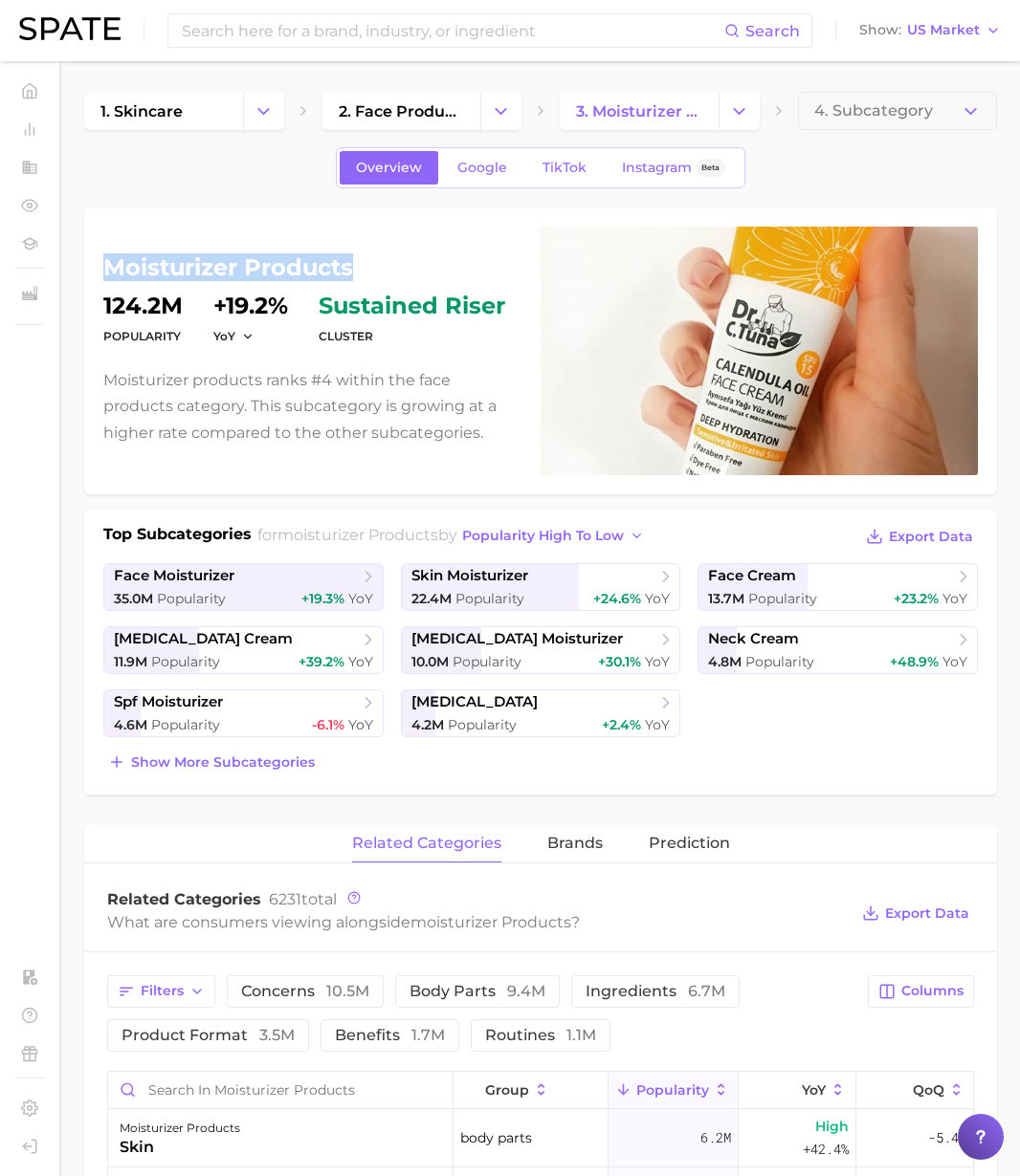
copy h1 "moisturizer products"
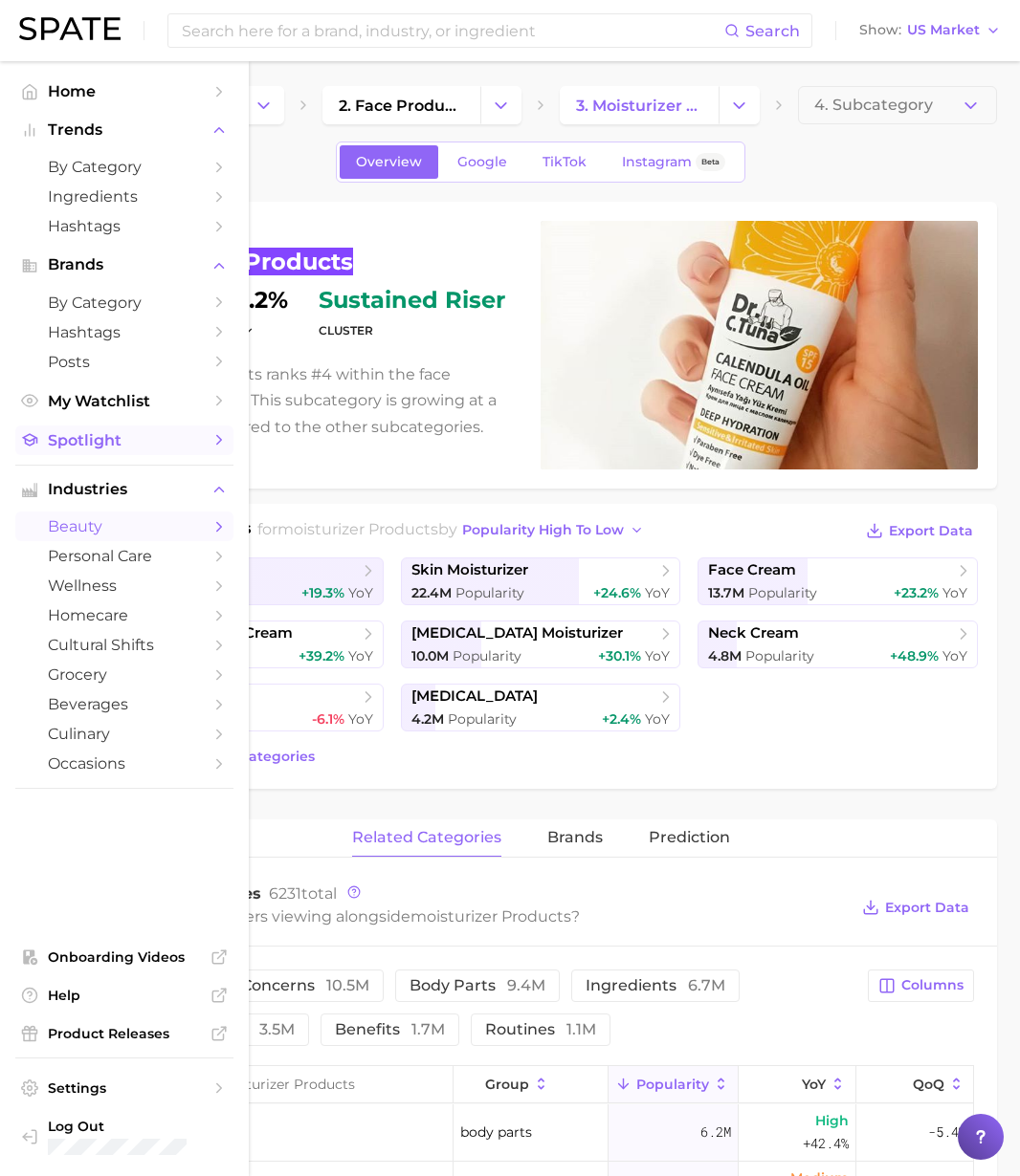
scroll to position [3, 0]
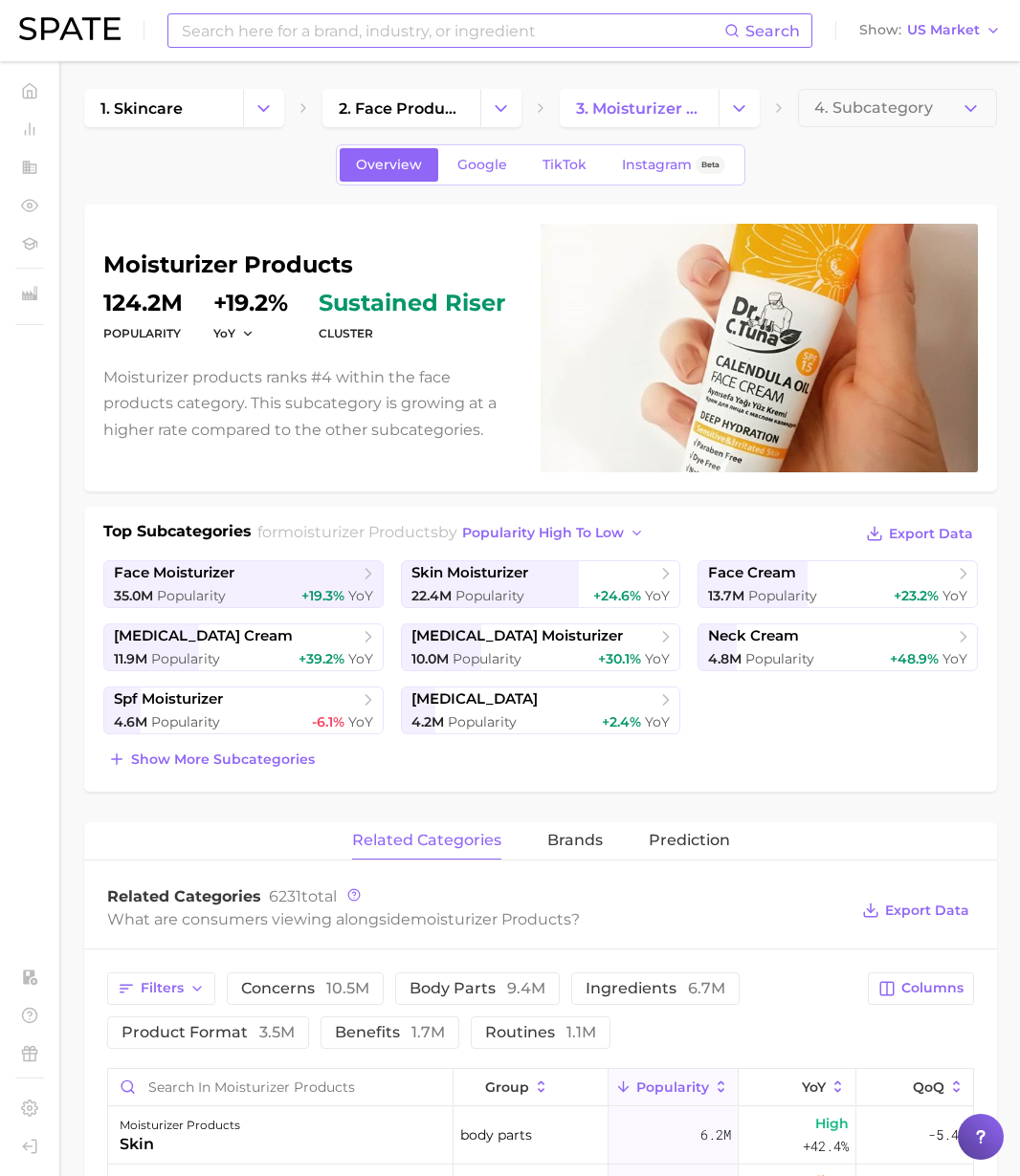
click at [355, 22] on input at bounding box center [452, 31] width 544 height 33
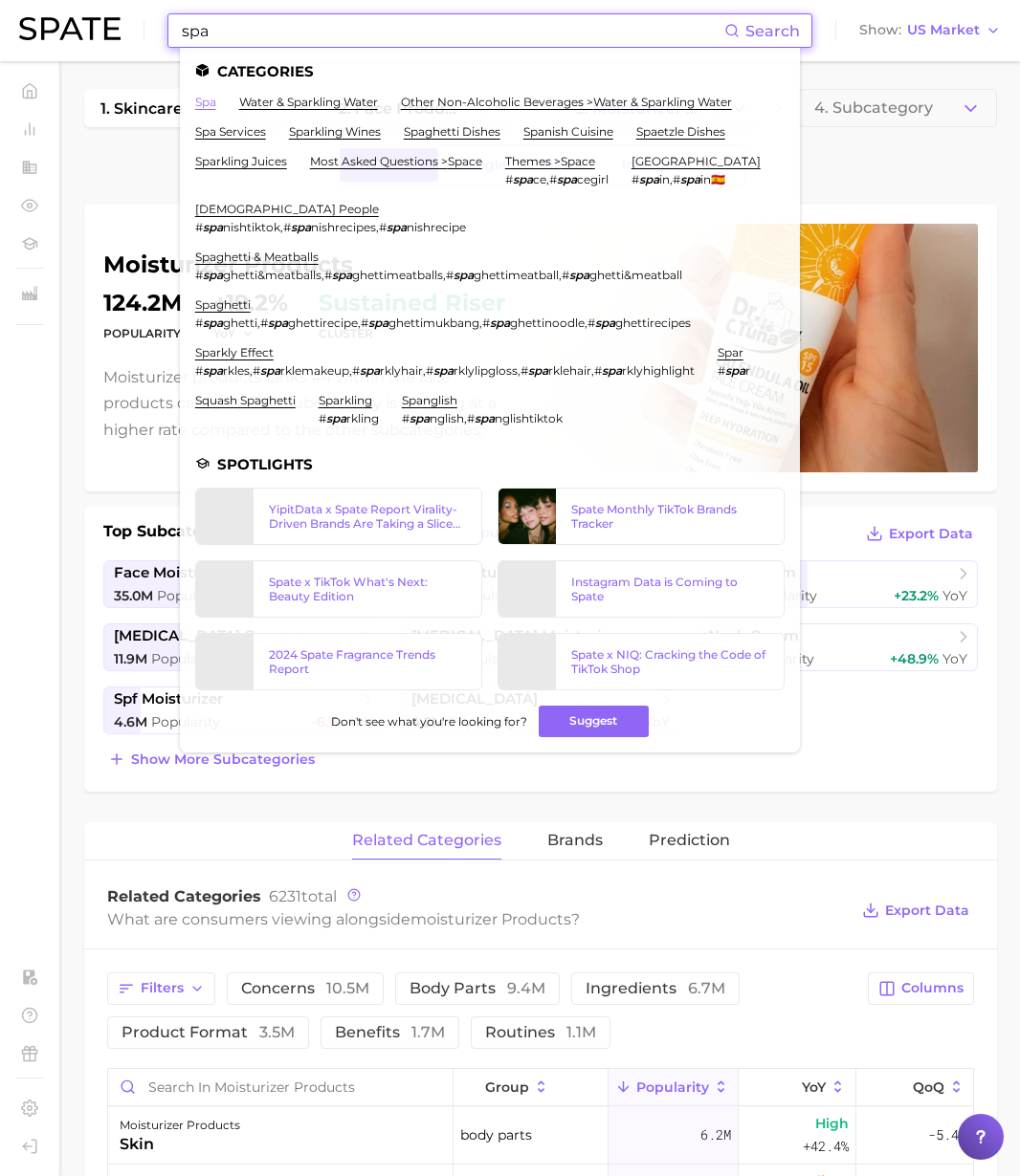
type input "spa"
click at [205, 98] on link "spa" at bounding box center [206, 101] width 21 height 14
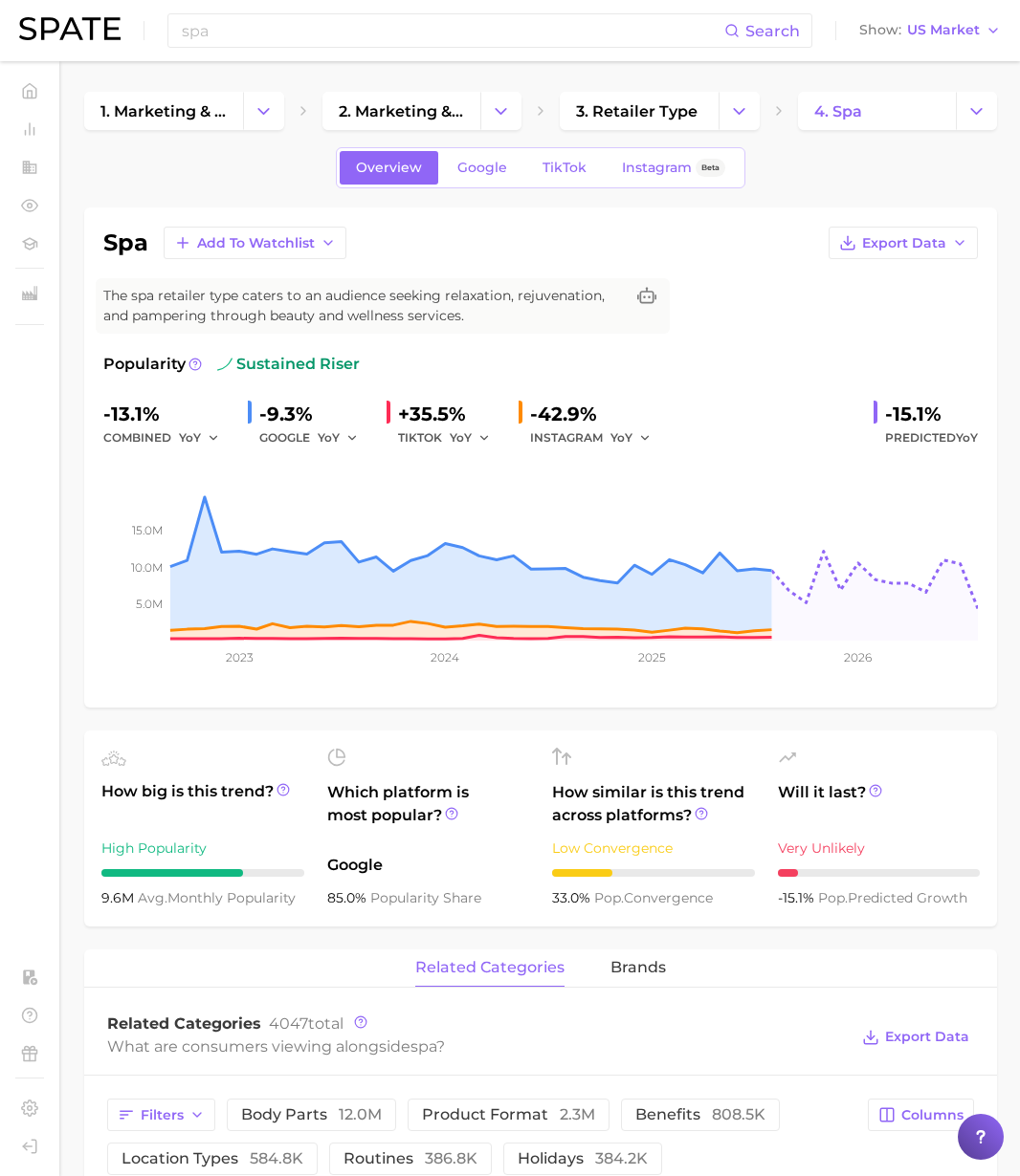
click at [130, 245] on h1 "spa" at bounding box center [125, 243] width 45 height 23
copy h1 "spa"
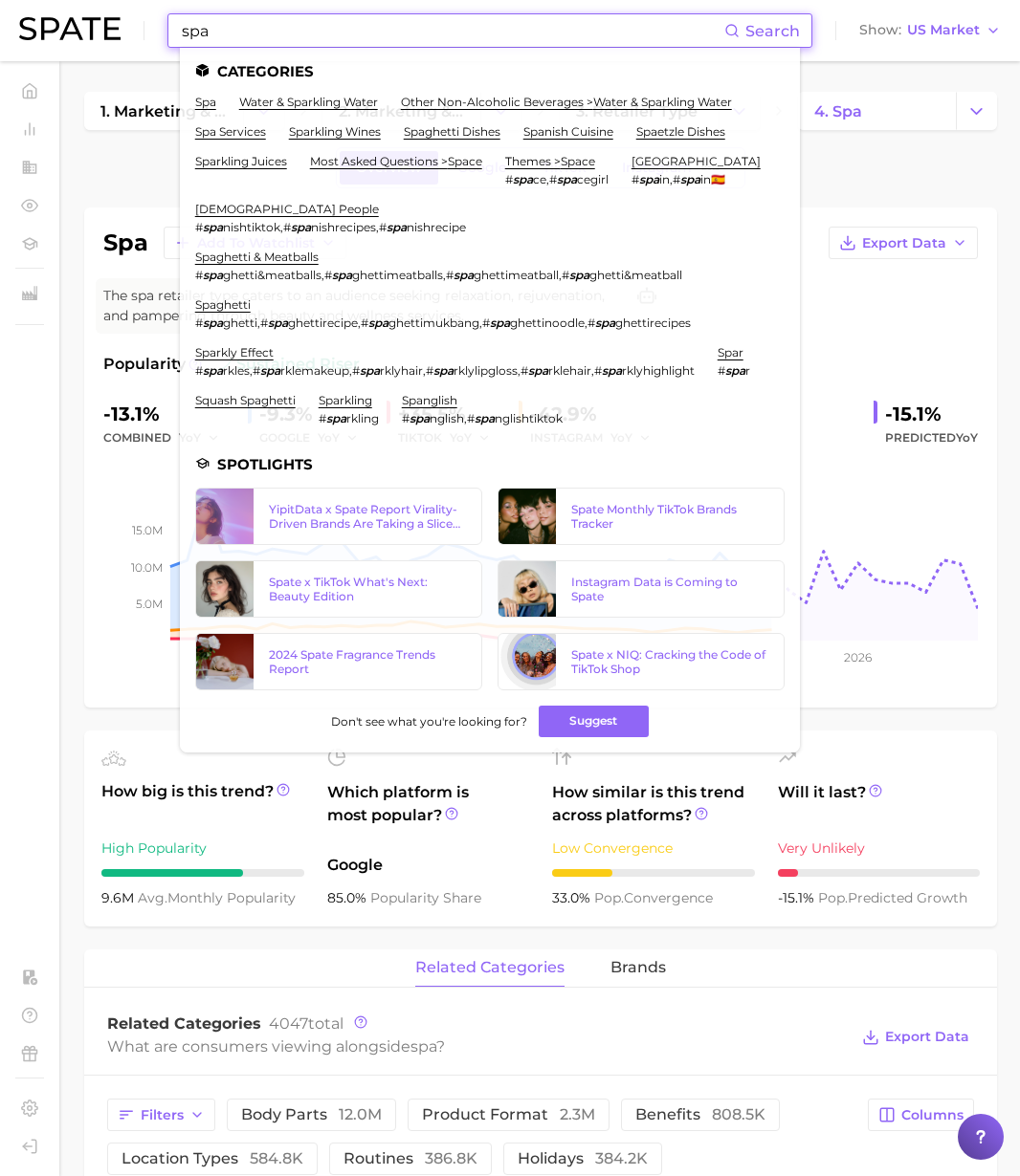
drag, startPoint x: 135, startPoint y: 26, endPoint x: 119, endPoint y: 25, distance: 16.0
click at [119, 25] on div "spa Search Categories spa water & sparkling water other non-alcoholic beverages…" at bounding box center [510, 31] width 981 height 62
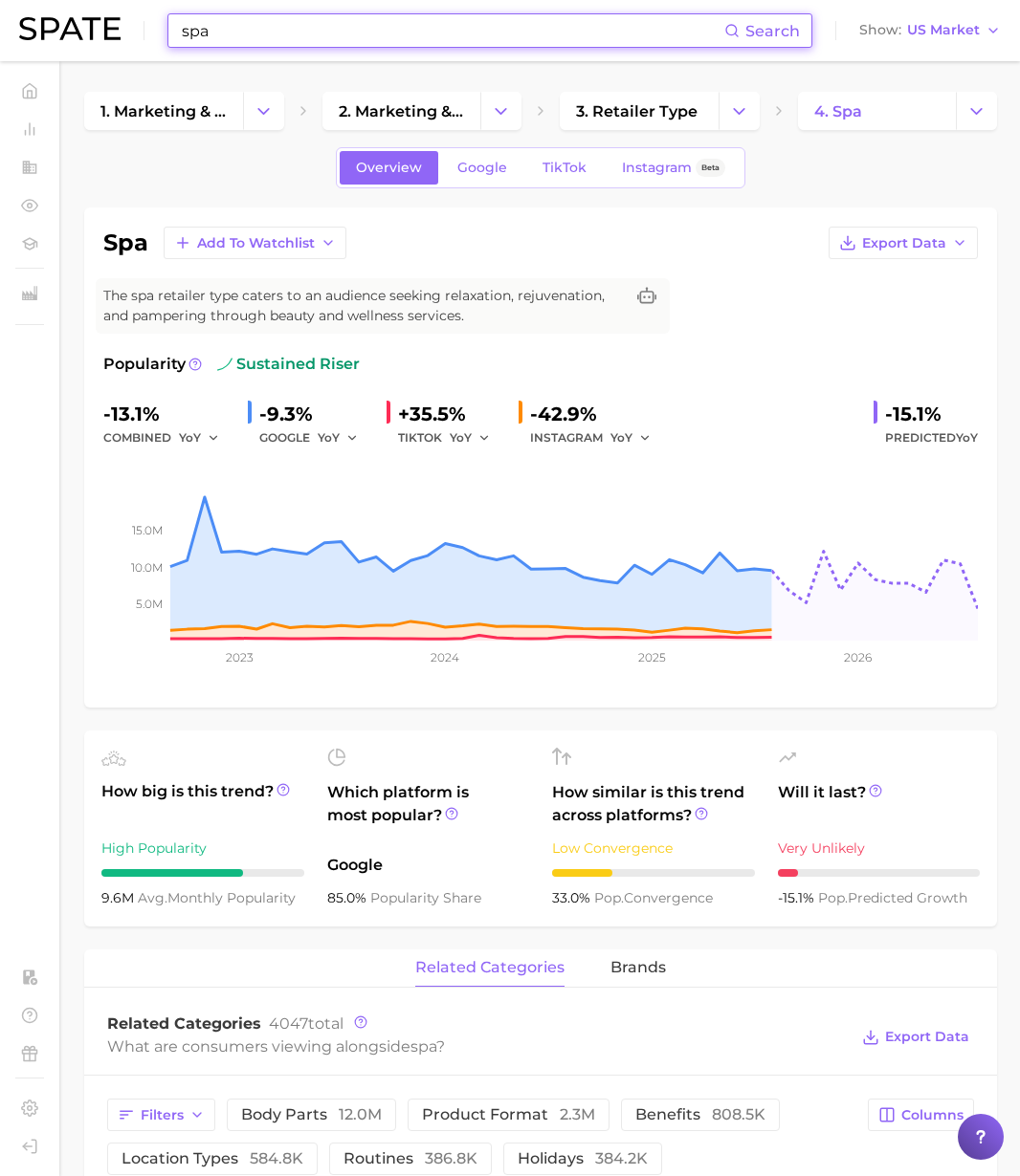
type input "a"
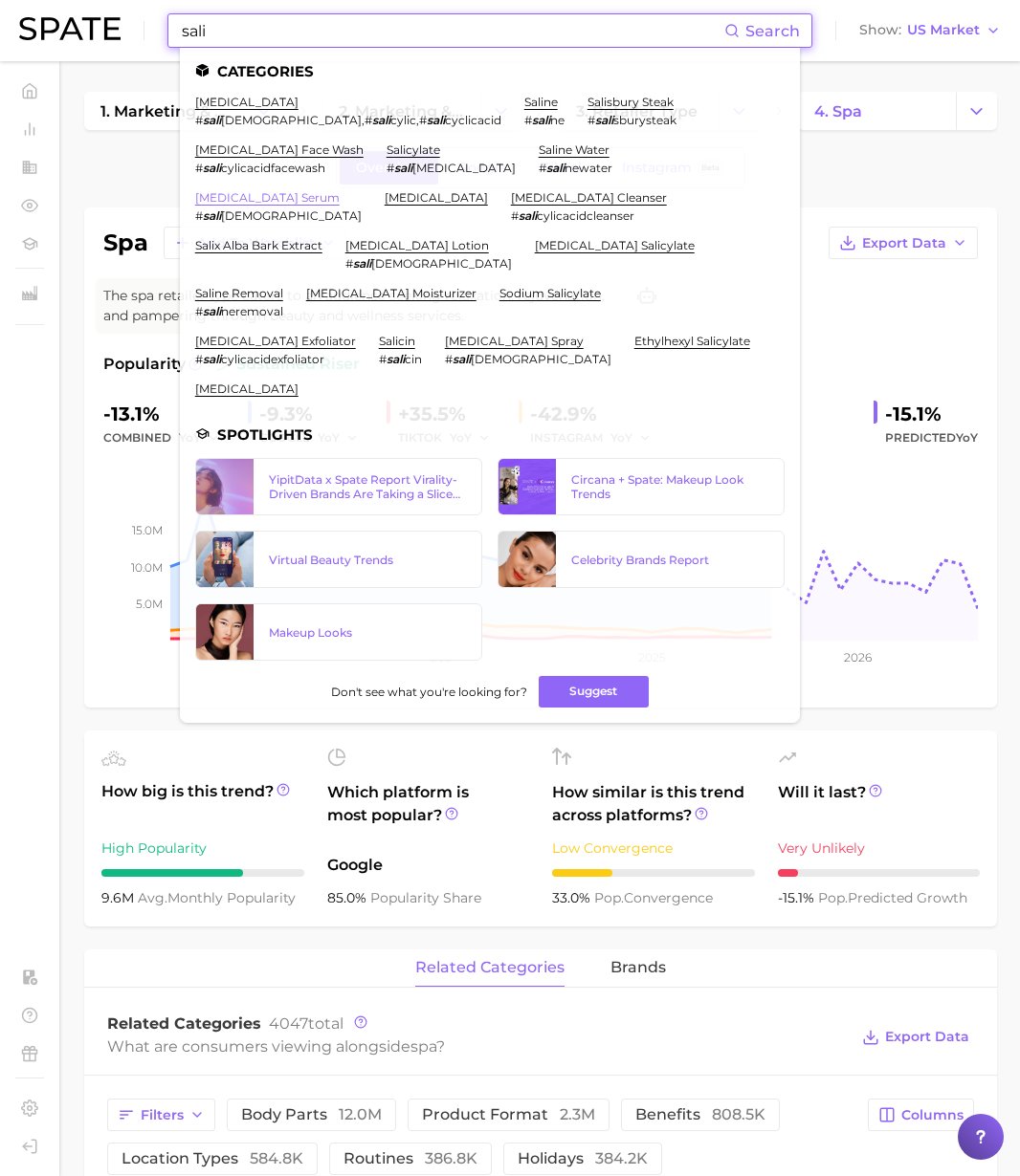
type input "sali"
click at [340, 191] on link "[MEDICAL_DATA] serum" at bounding box center [268, 197] width 144 height 14
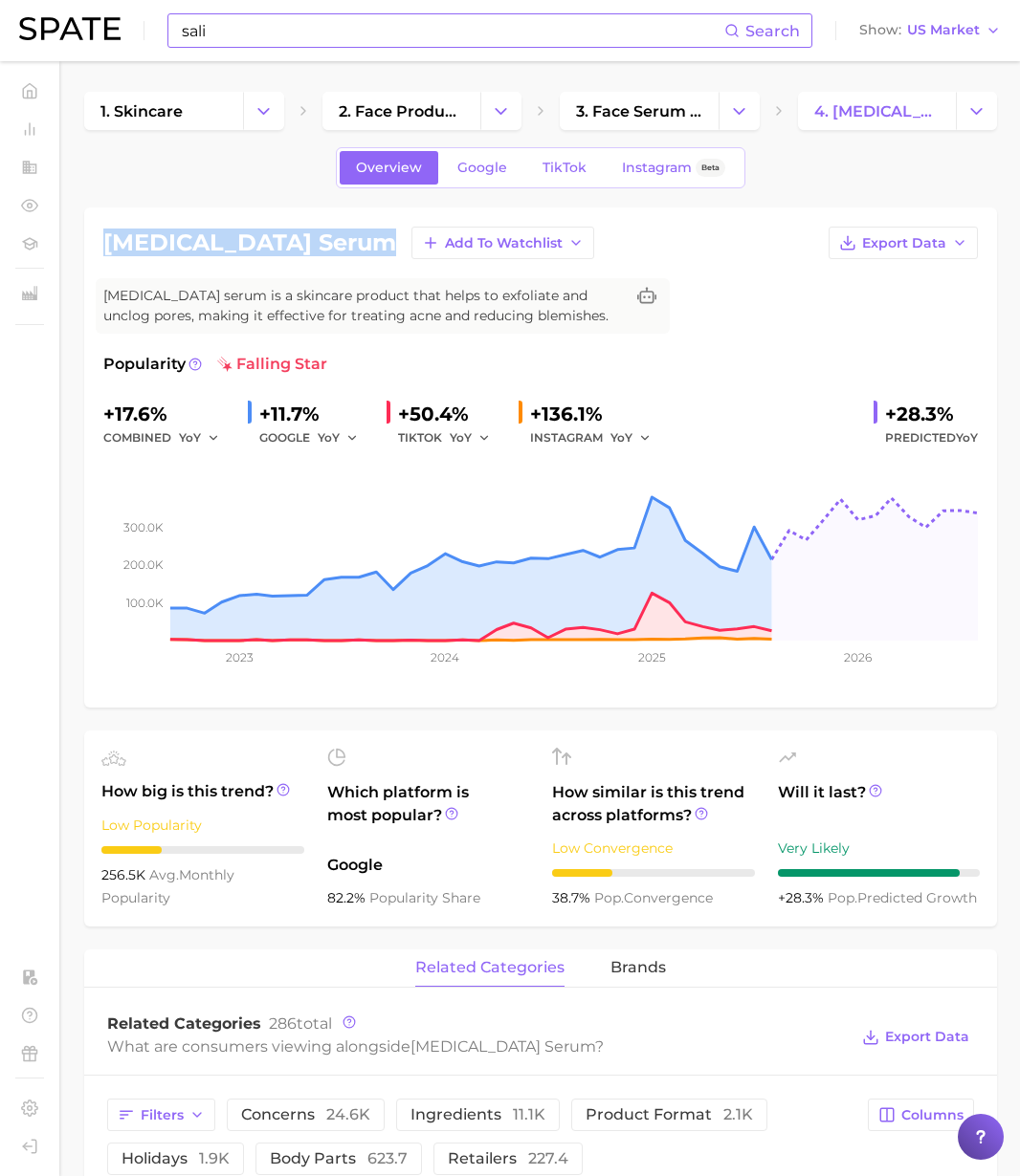
drag, startPoint x: 341, startPoint y: 240, endPoint x: 103, endPoint y: 245, distance: 238.1
click at [103, 245] on h1 "[MEDICAL_DATA] serum" at bounding box center [249, 243] width 293 height 23
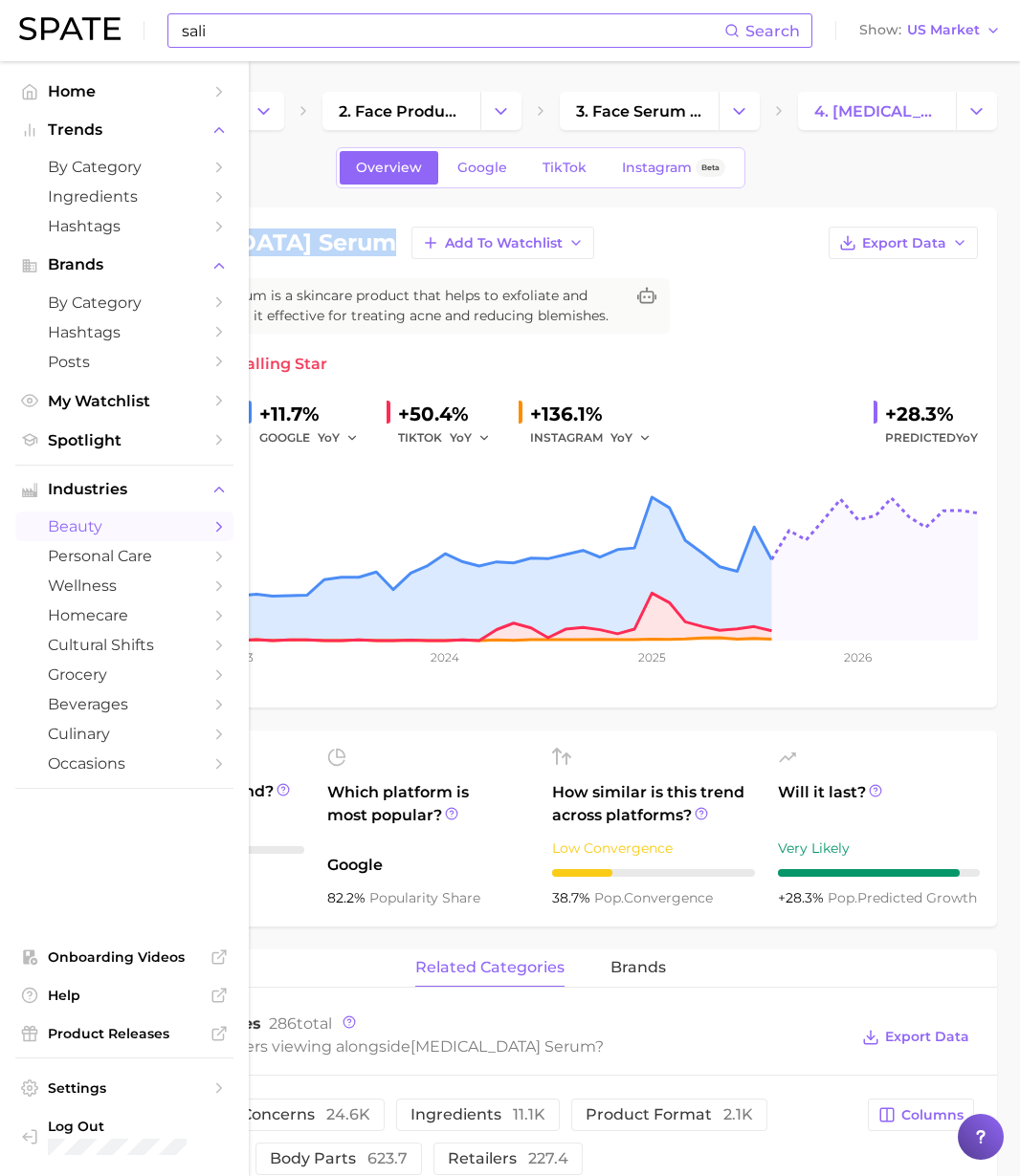
copy h1 "[MEDICAL_DATA] serum"
